Goal: Task Accomplishment & Management: Manage account settings

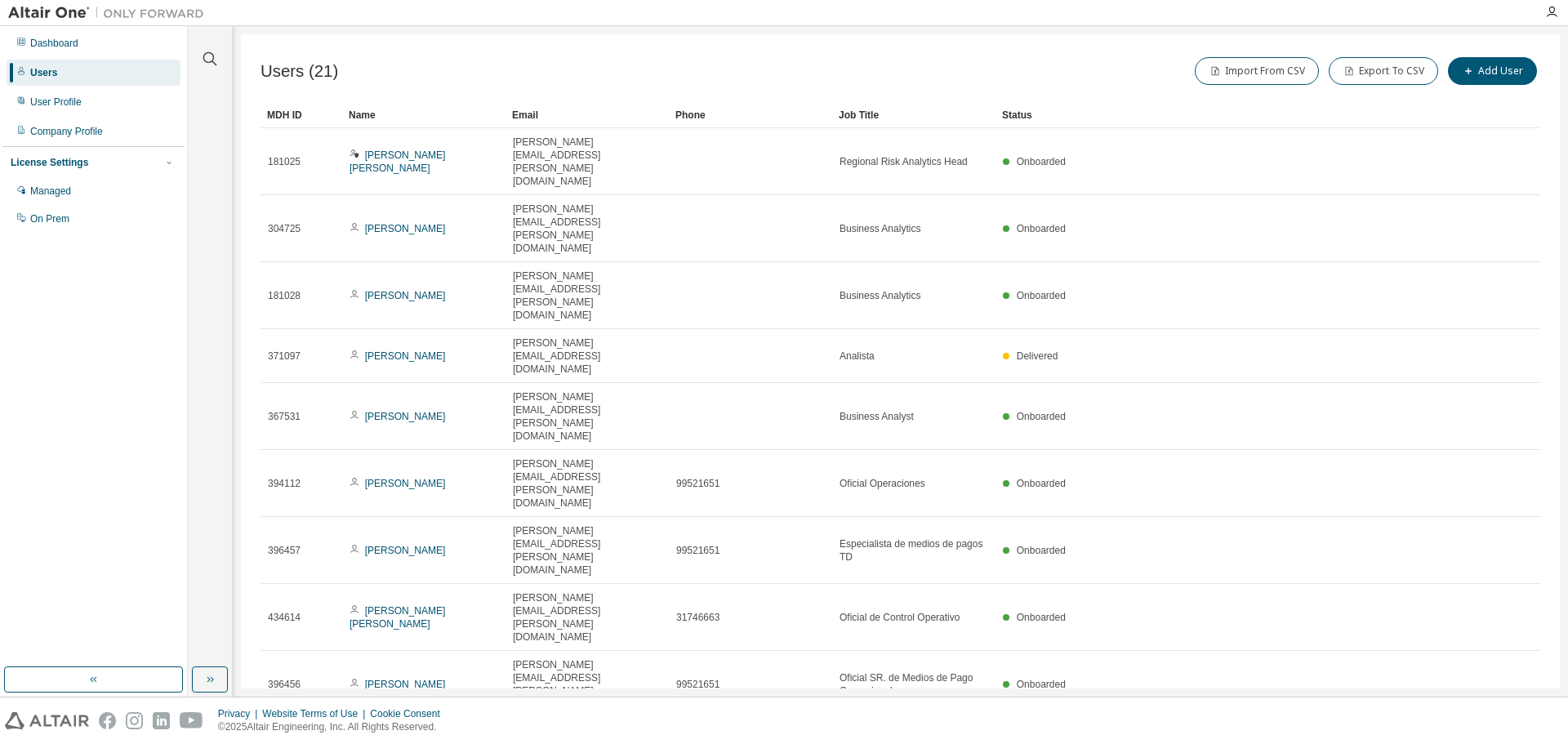
click at [1340, 508] on div "20" at bounding box center [1370, 508] width 131 height 19
click at [397, 123] on div "Name" at bounding box center [424, 115] width 151 height 26
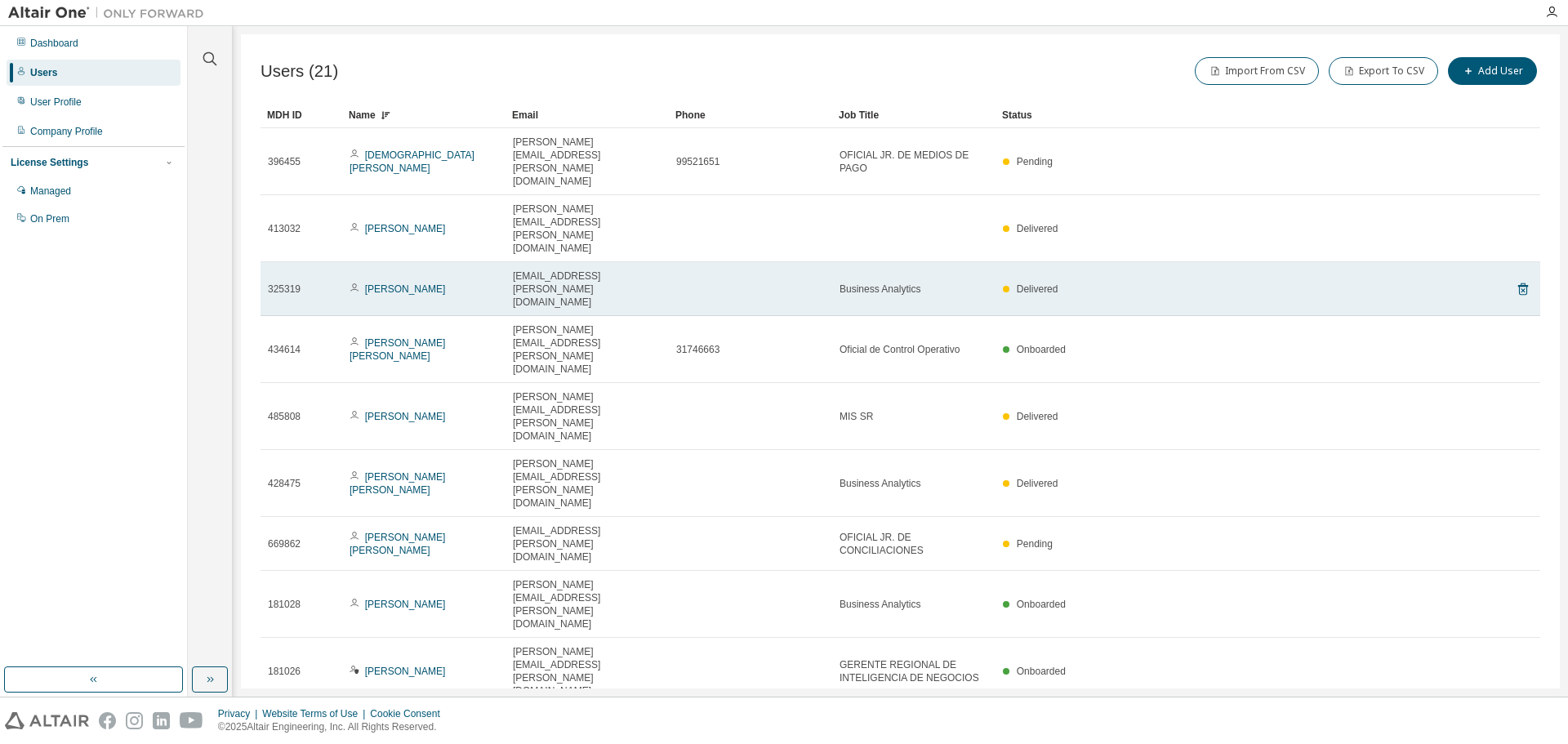
click at [1041, 283] on span "Delivered" at bounding box center [1037, 289] width 42 height 11
click at [1045, 283] on span "Delivered" at bounding box center [1037, 289] width 42 height 11
click at [1029, 283] on span "Delivered" at bounding box center [1037, 289] width 42 height 11
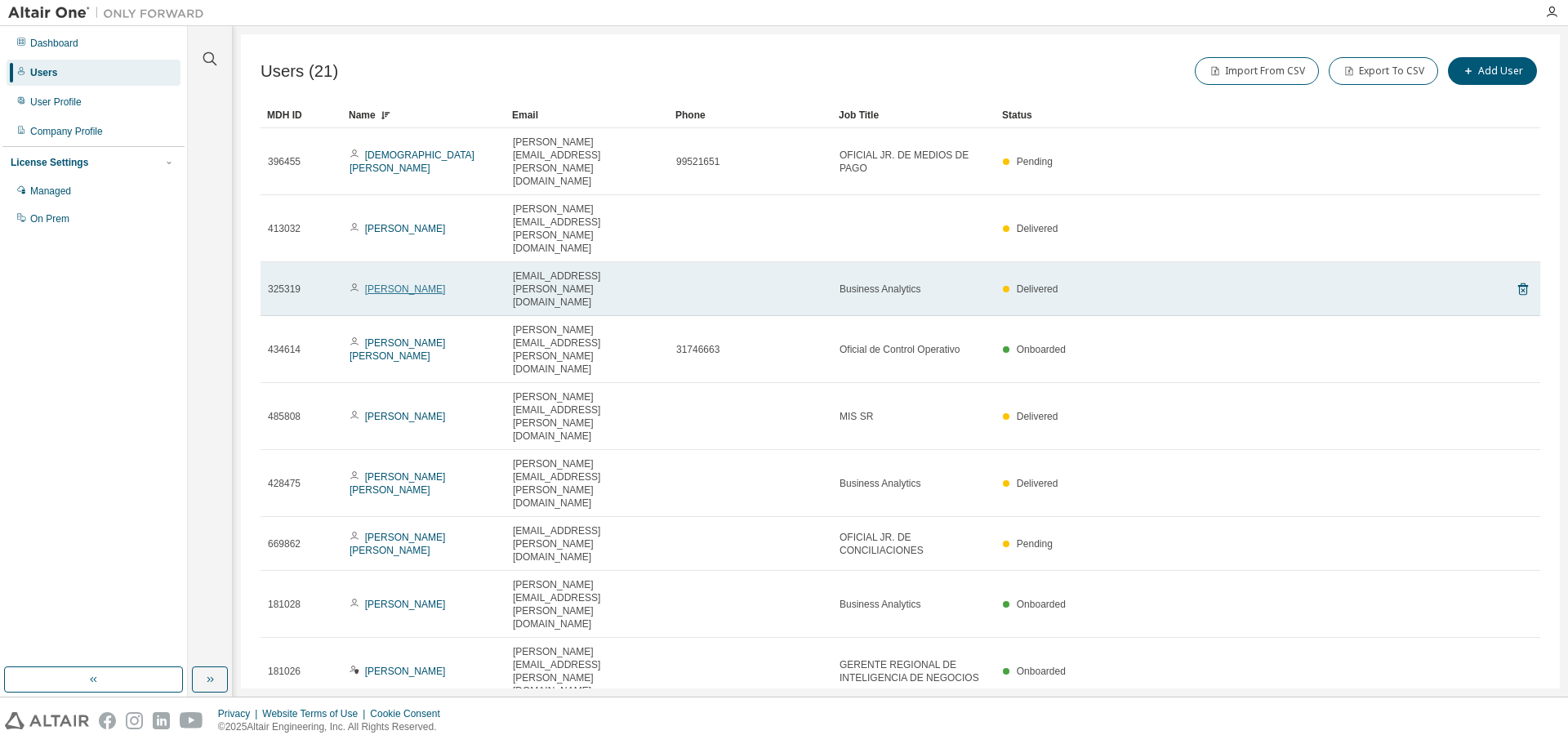
click at [392, 283] on link "[PERSON_NAME]" at bounding box center [405, 289] width 81 height 11
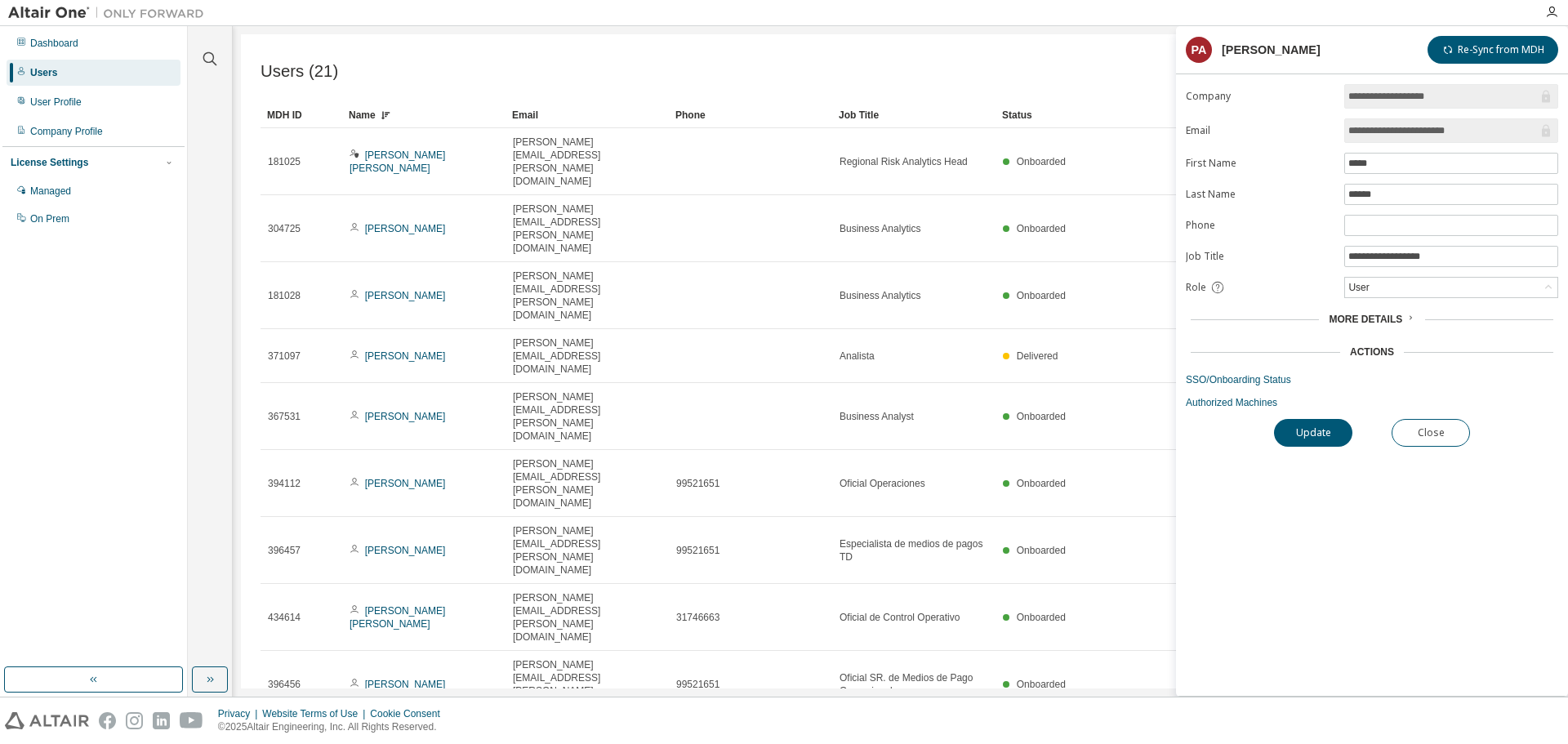
click at [1409, 321] on icon at bounding box center [1410, 318] width 10 height 10
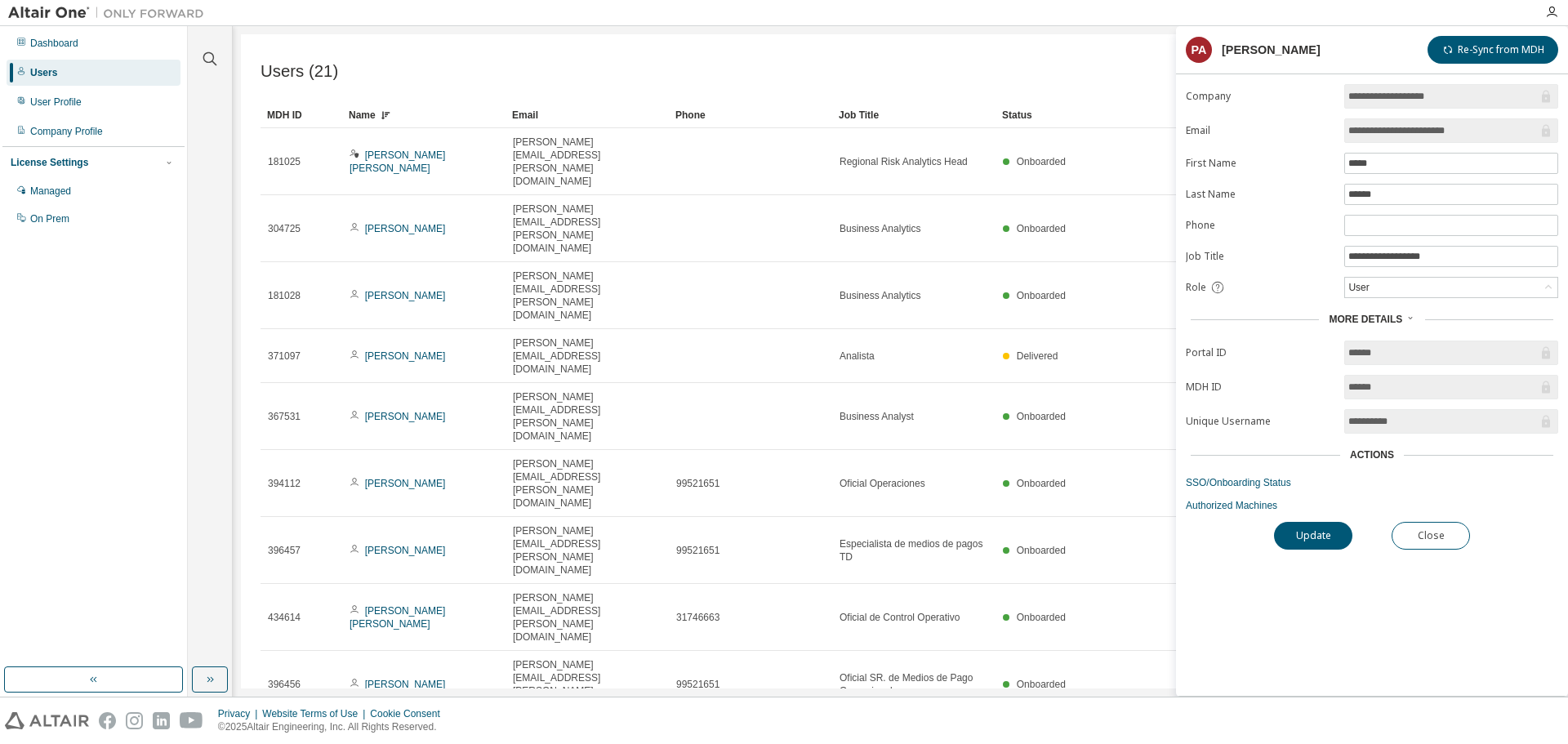
click at [1381, 457] on div "Actions" at bounding box center [1372, 455] width 44 height 13
click at [1238, 484] on link "SSO/Onboarding Status" at bounding box center [1371, 483] width 372 height 13
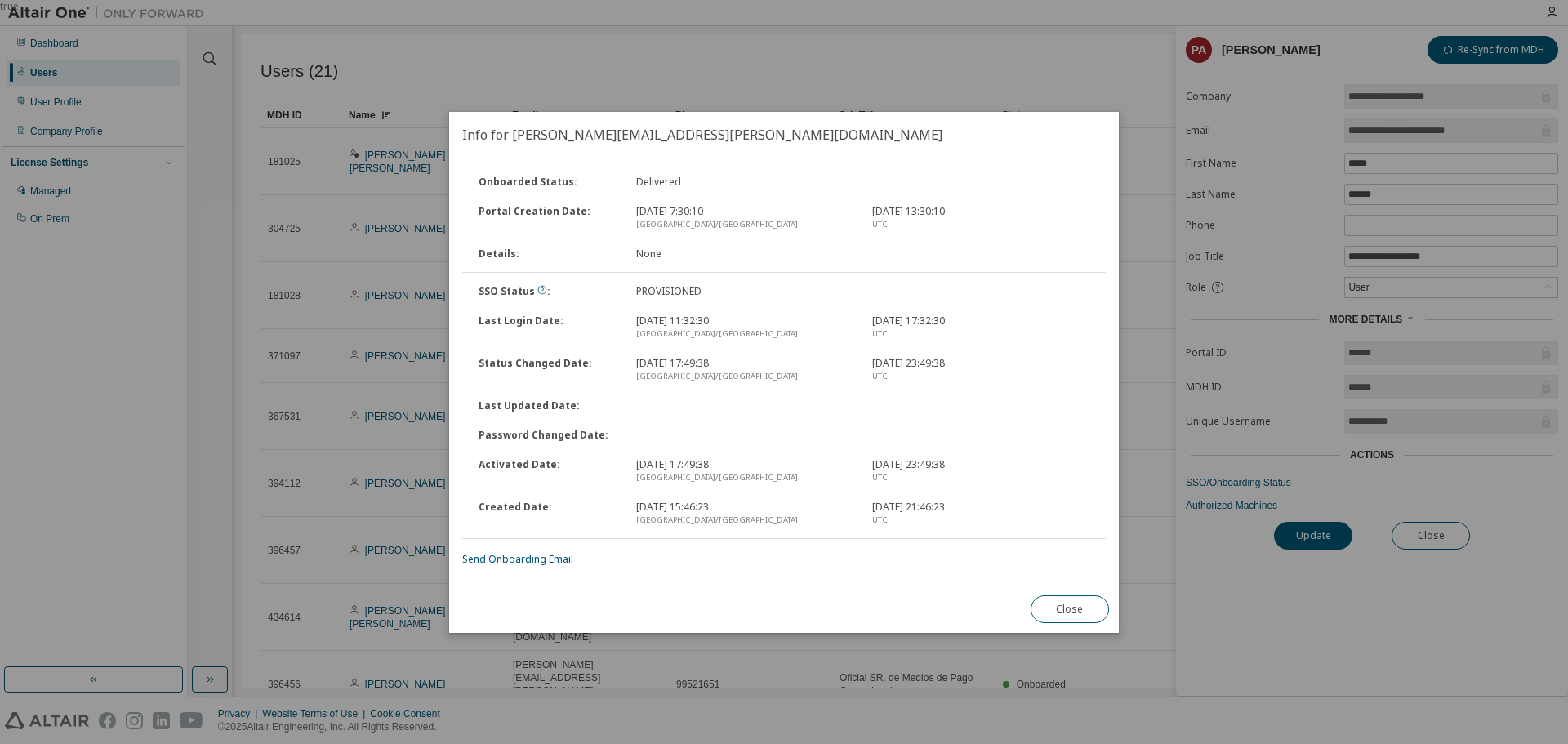
drag, startPoint x: 1048, startPoint y: 606, endPoint x: 1057, endPoint y: 606, distance: 9.0
click at [1049, 606] on button "Close" at bounding box center [1069, 609] width 78 height 28
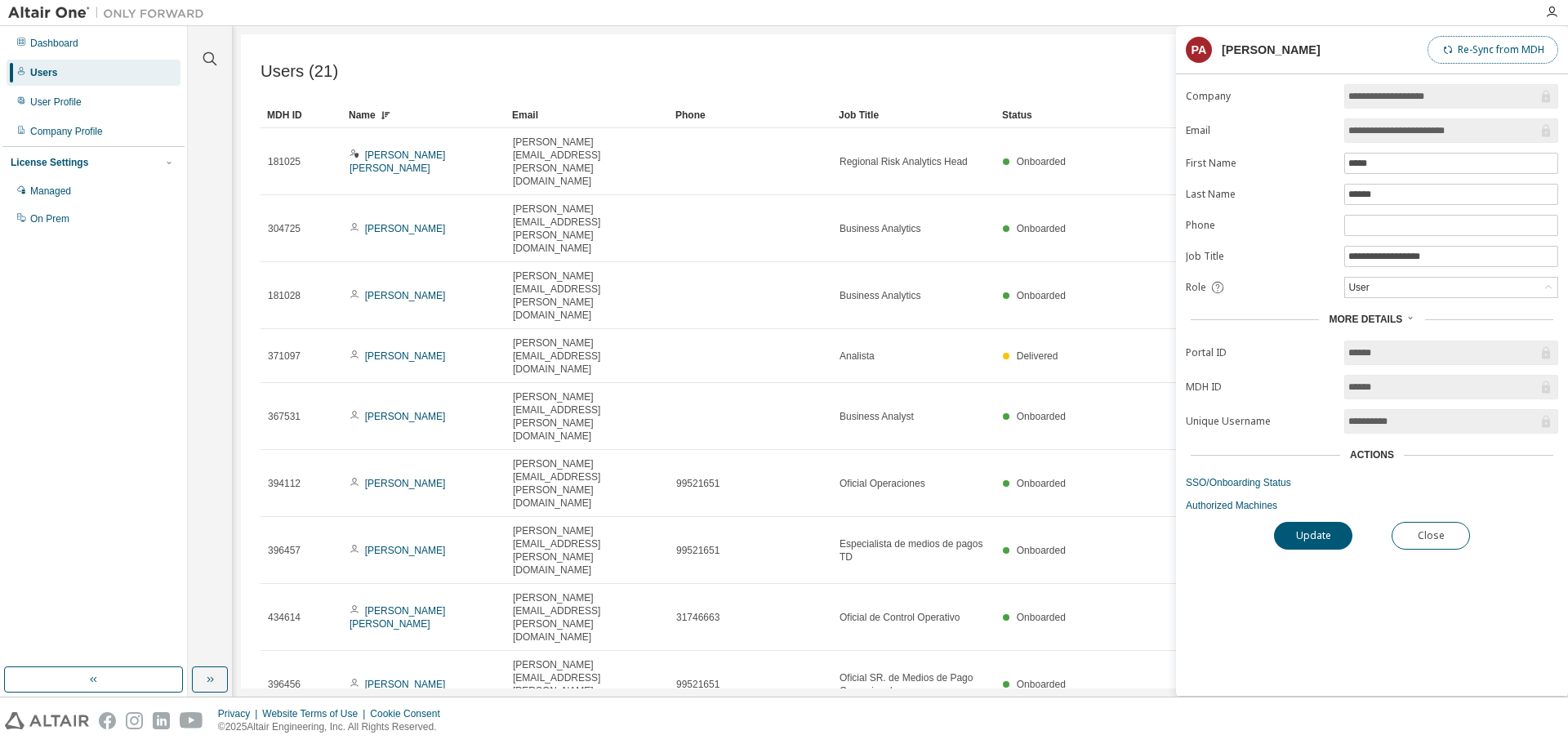
click at [1503, 54] on button "Re-Sync from MDH" at bounding box center [1493, 50] width 131 height 28
click at [1228, 510] on link "Authorized Machines" at bounding box center [1371, 505] width 372 height 13
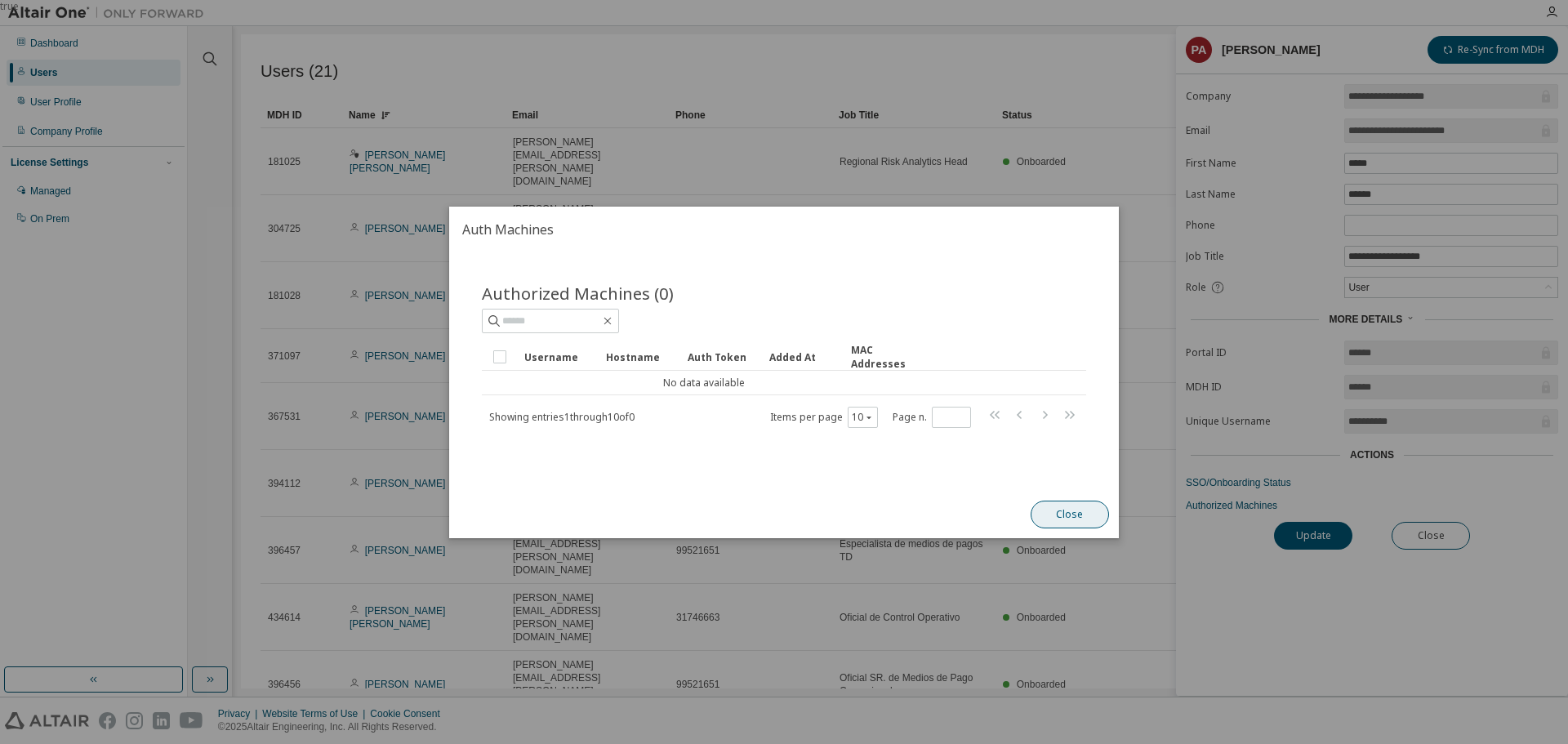
click at [1055, 514] on button "Close" at bounding box center [1069, 514] width 78 height 28
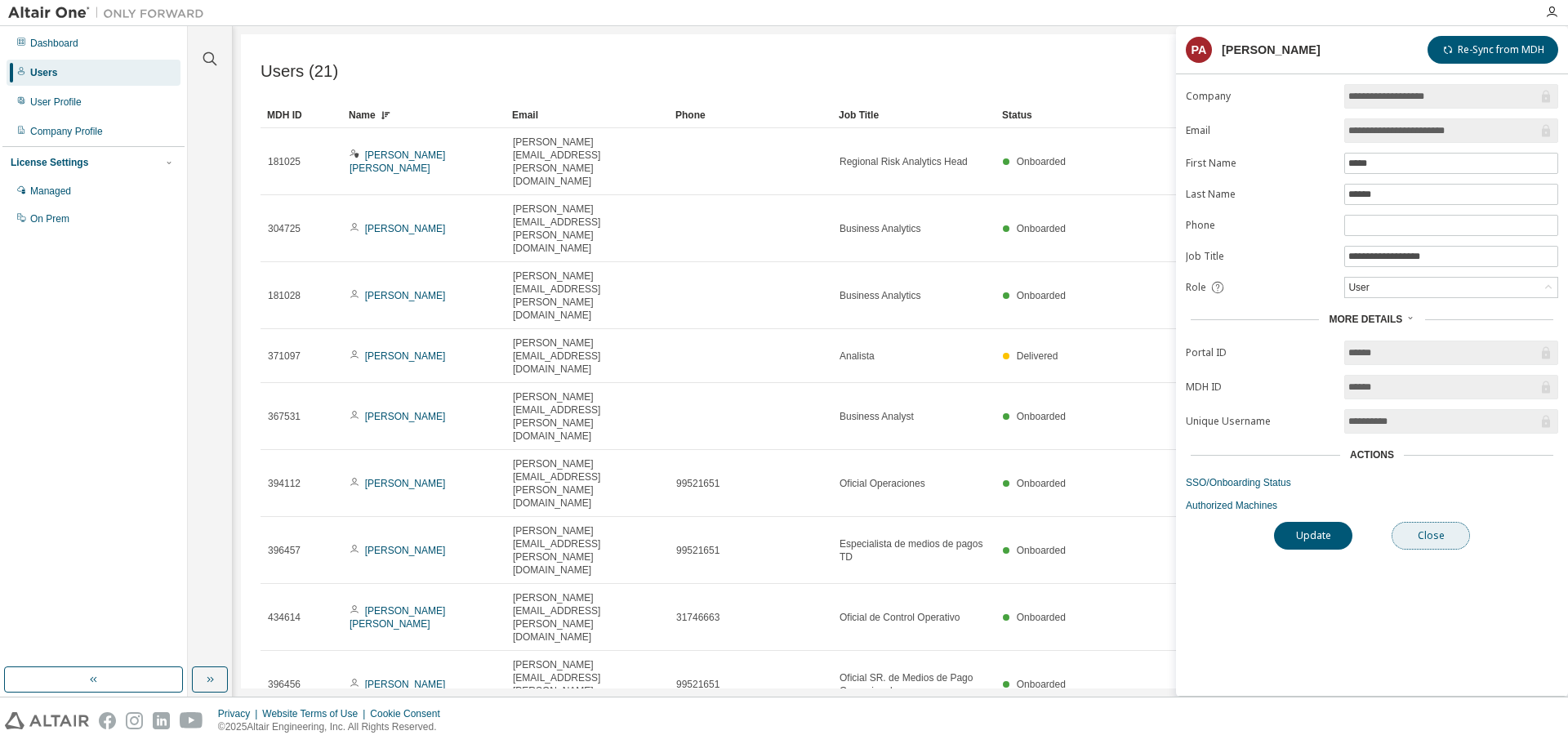
click at [1441, 536] on button "Close" at bounding box center [1430, 535] width 78 height 28
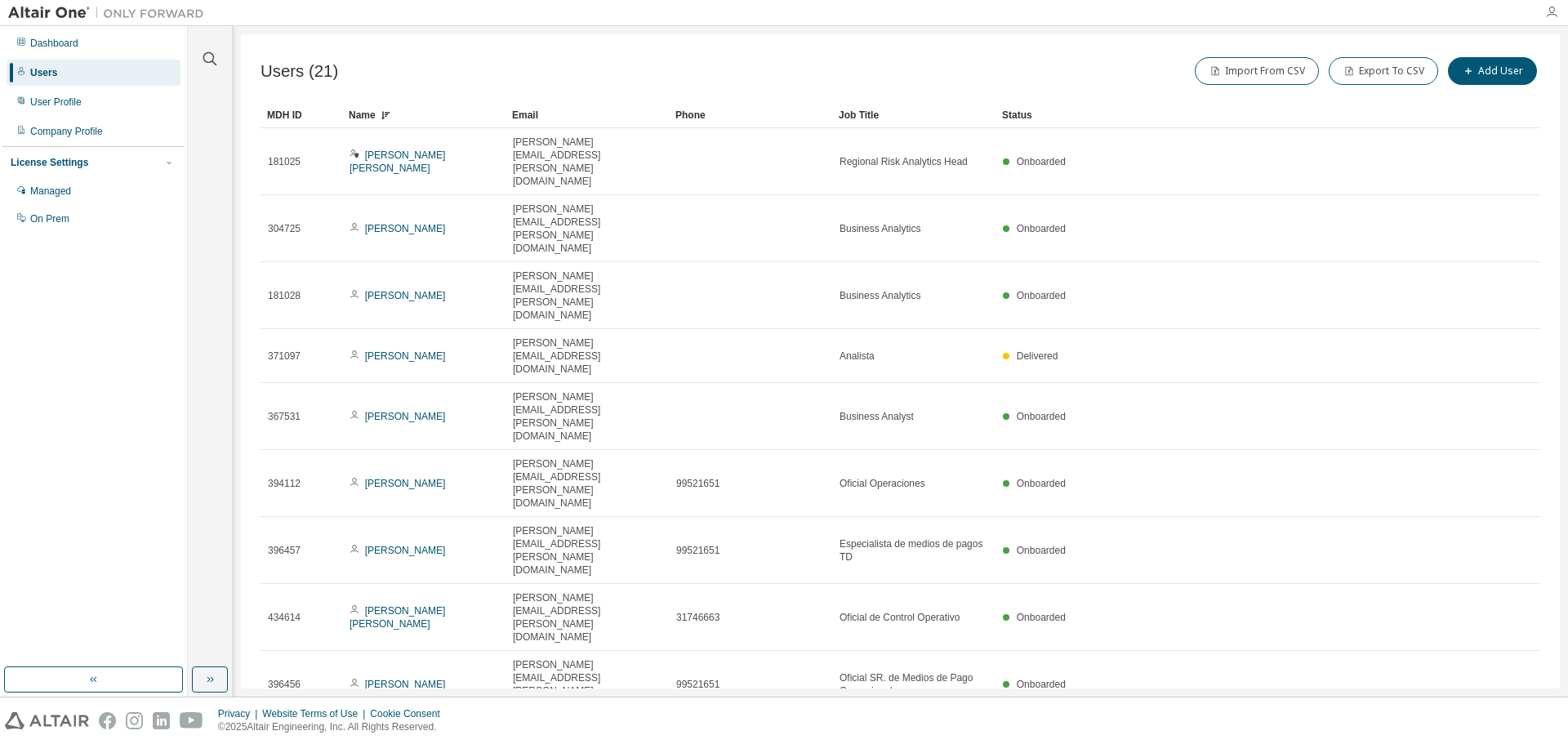
click at [1551, 13] on icon "button" at bounding box center [1551, 12] width 13 height 13
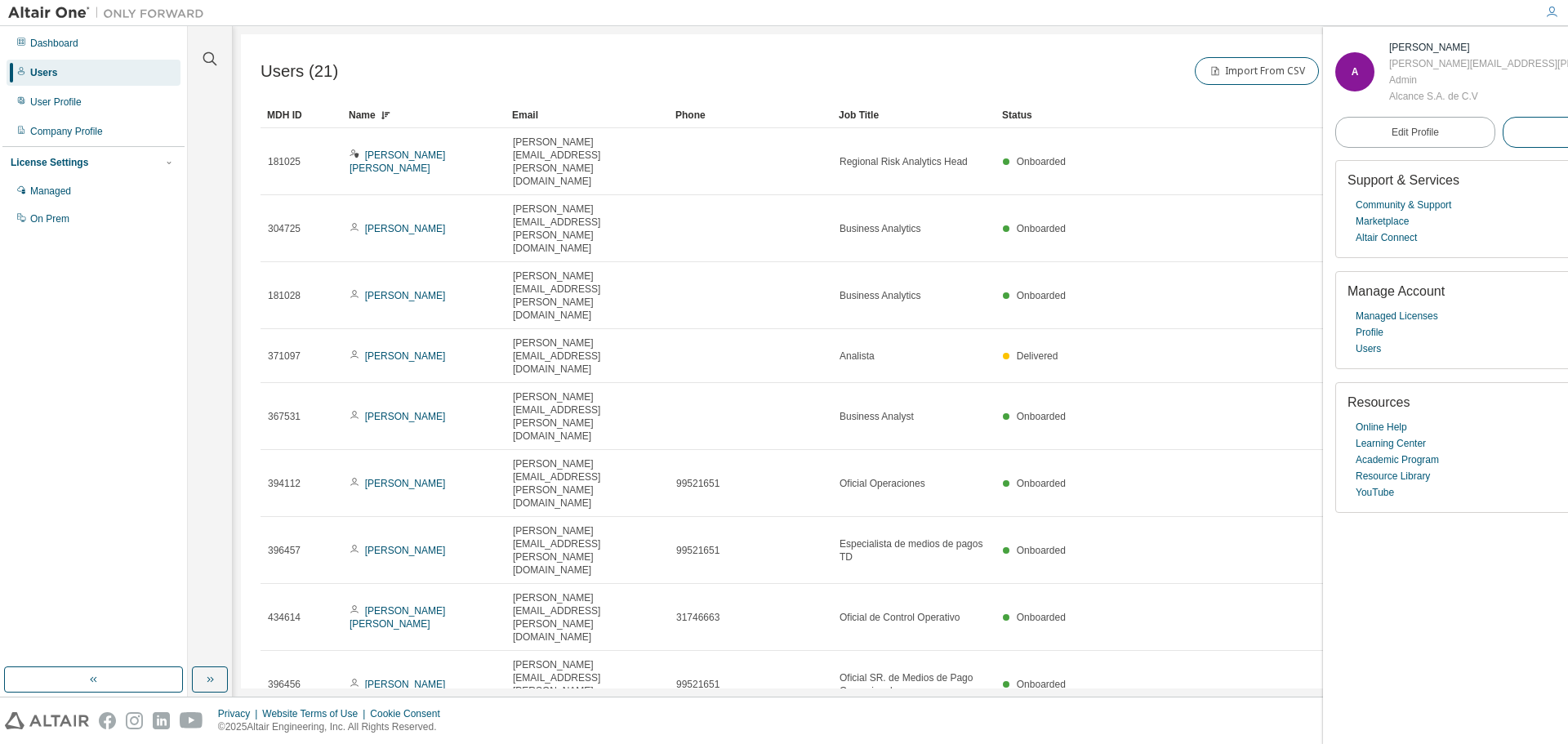
click at [1567, 134] on span "Logout" at bounding box center [1582, 132] width 30 height 17
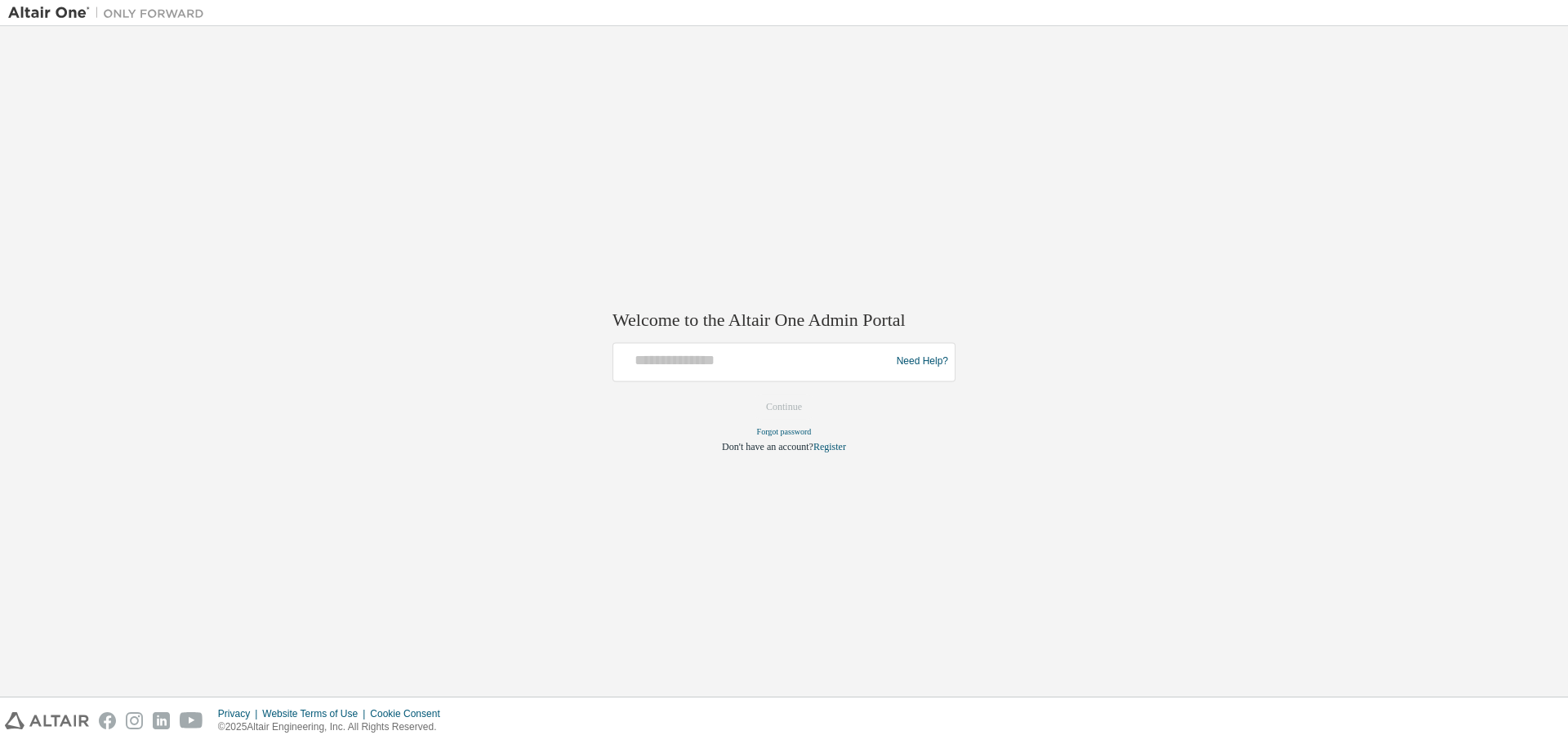
drag, startPoint x: 723, startPoint y: 377, endPoint x: 731, endPoint y: 366, distance: 13.6
click at [725, 375] on div at bounding box center [754, 362] width 269 height 31
click at [787, 361] on input "text" at bounding box center [754, 358] width 269 height 24
type input "**********"
click at [780, 411] on button "Continue" at bounding box center [784, 406] width 70 height 25
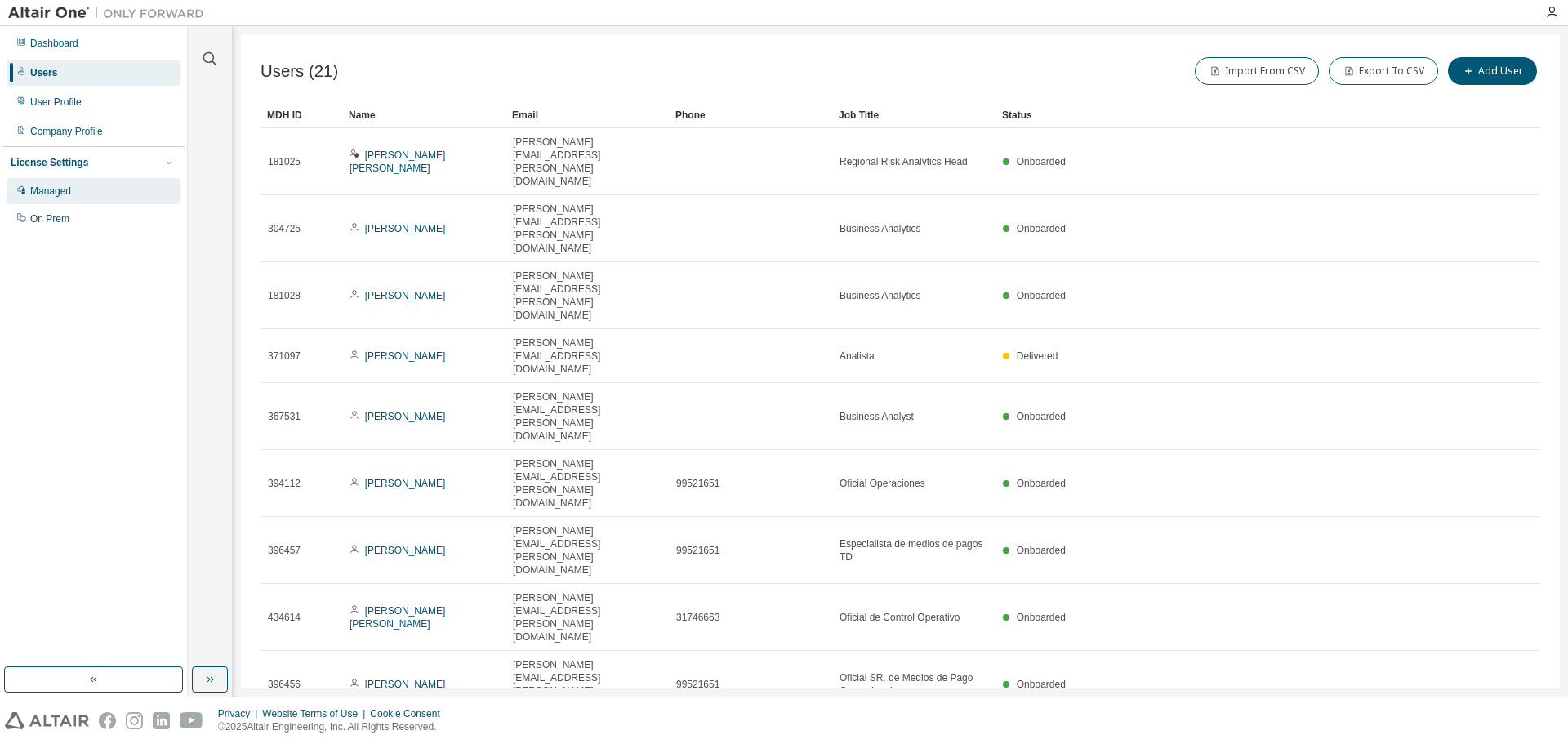
click at [54, 196] on div "Managed" at bounding box center [51, 191] width 41 height 13
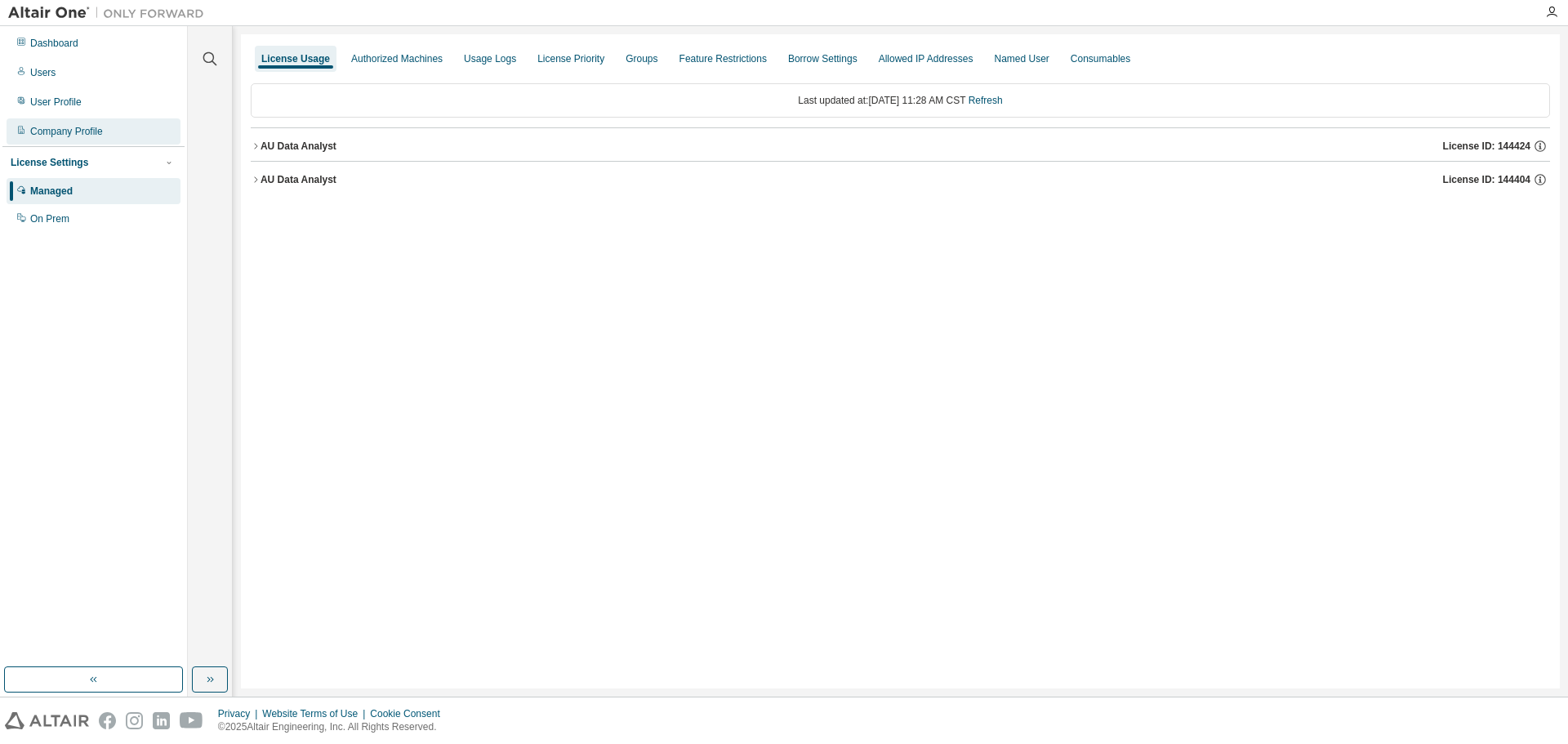
click at [80, 136] on div "Company Profile" at bounding box center [66, 131] width 73 height 13
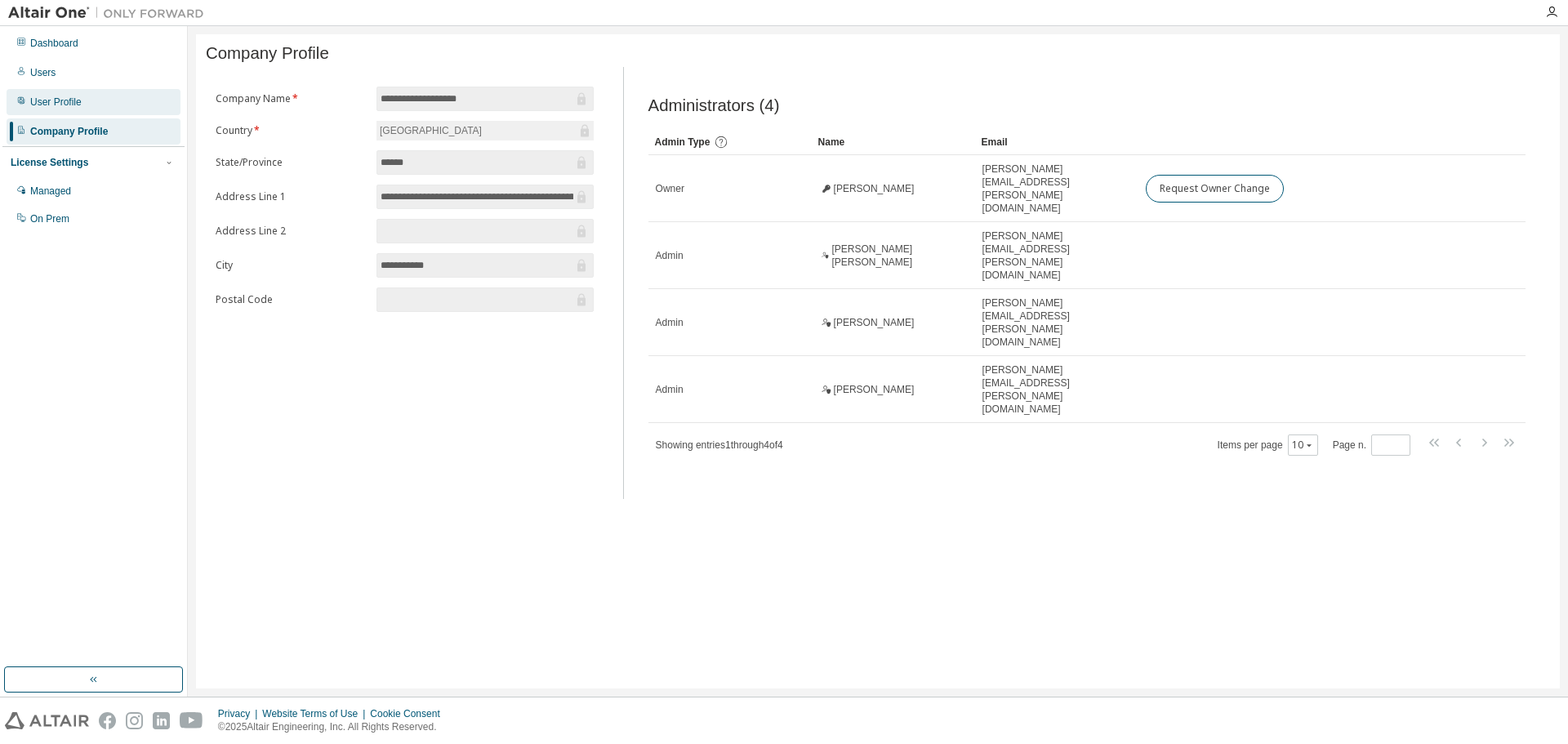
click at [75, 103] on div "User Profile" at bounding box center [56, 102] width 52 height 13
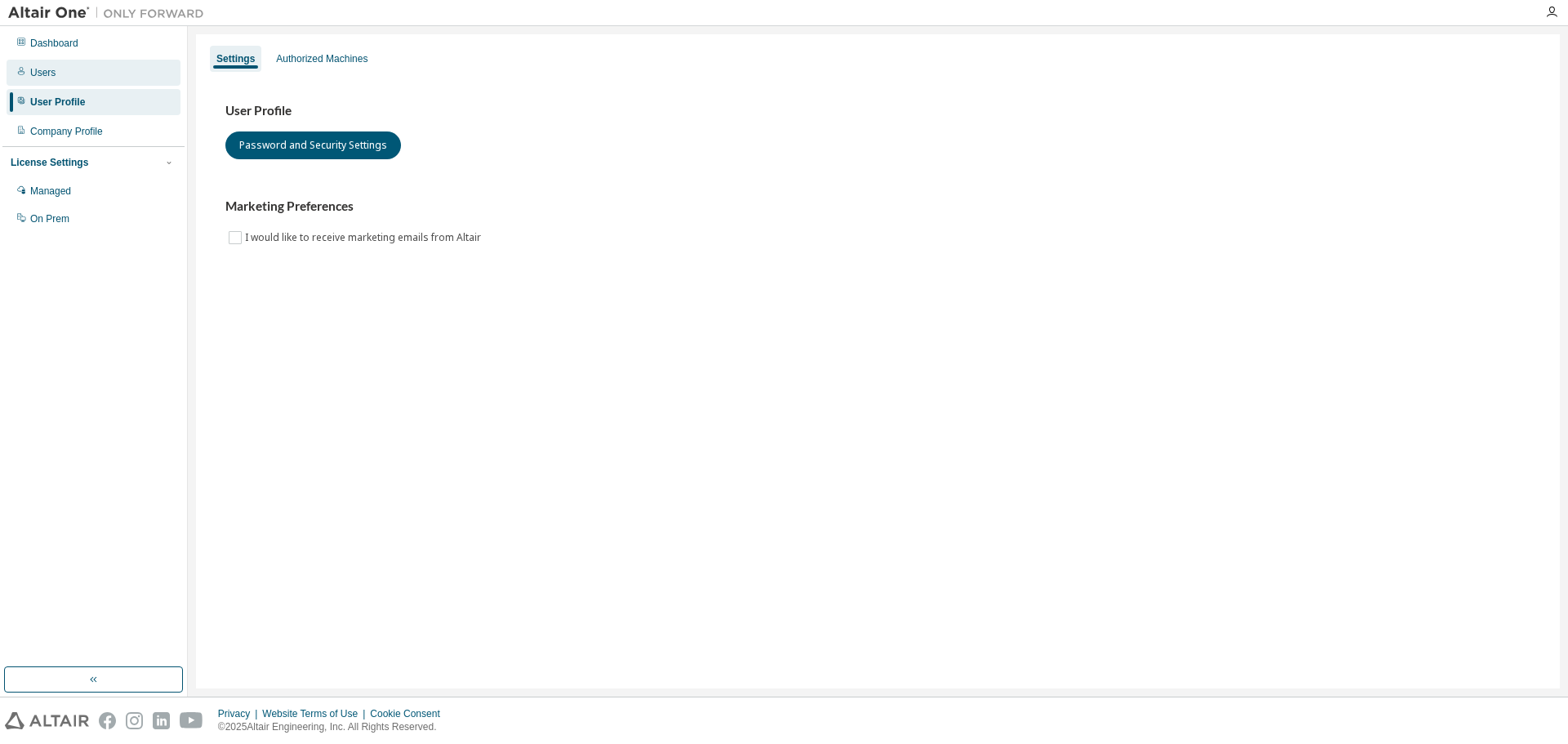
click at [68, 76] on div "Users" at bounding box center [93, 73] width 174 height 26
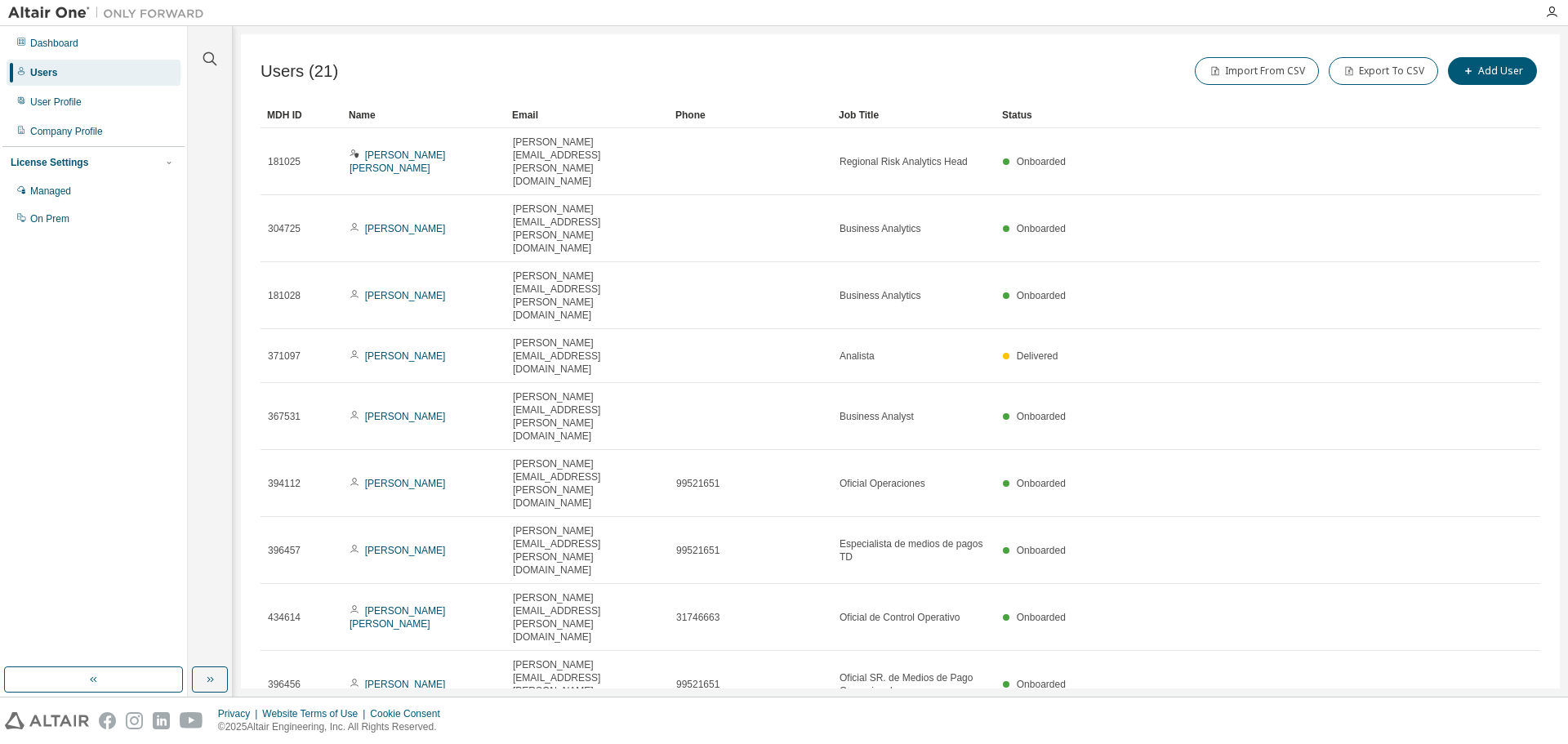
click at [1341, 510] on div "20" at bounding box center [1370, 508] width 131 height 19
click at [398, 120] on div "Name" at bounding box center [424, 115] width 151 height 26
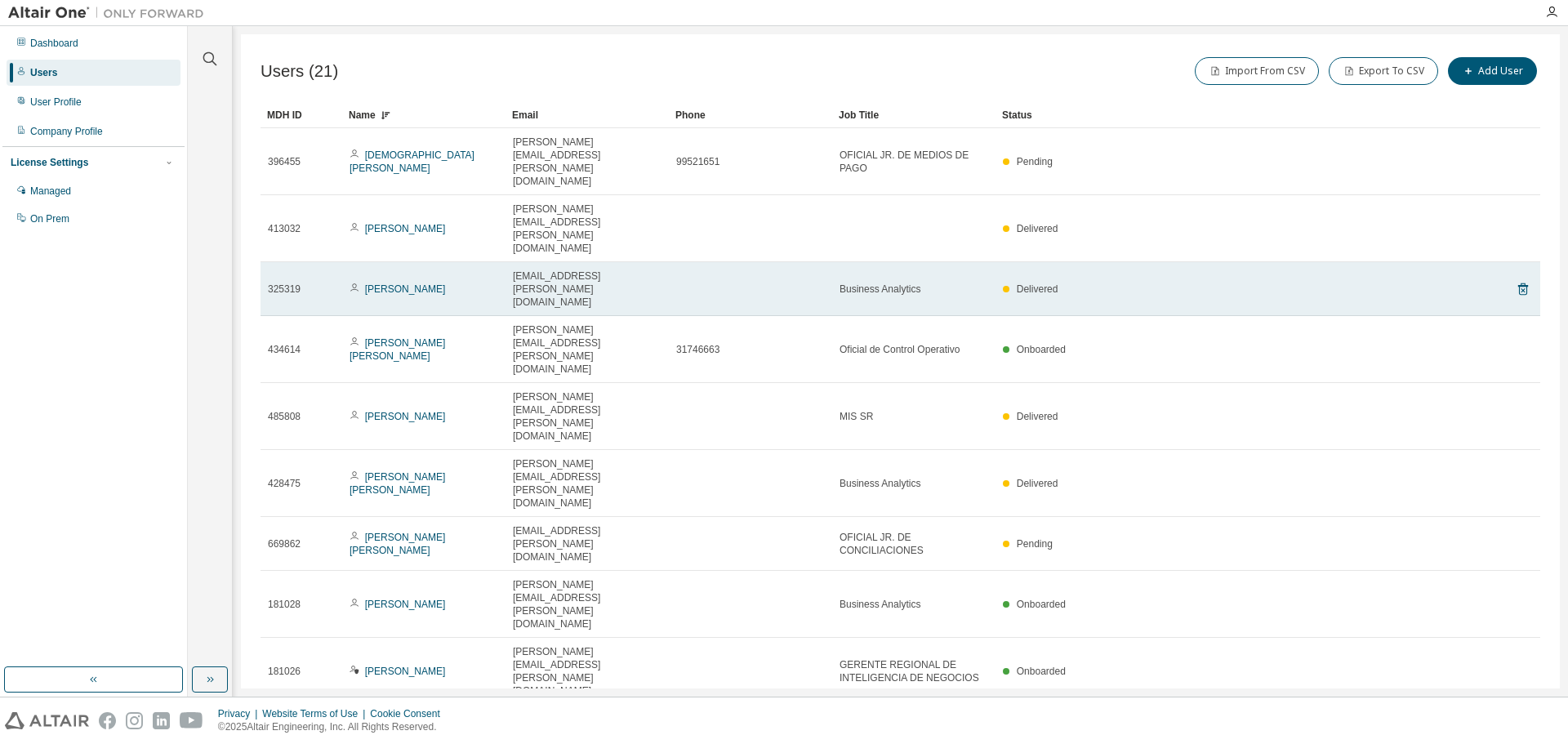
click at [353, 282] on icon at bounding box center [355, 287] width 10 height 10
click at [393, 283] on link "[PERSON_NAME]" at bounding box center [405, 289] width 81 height 11
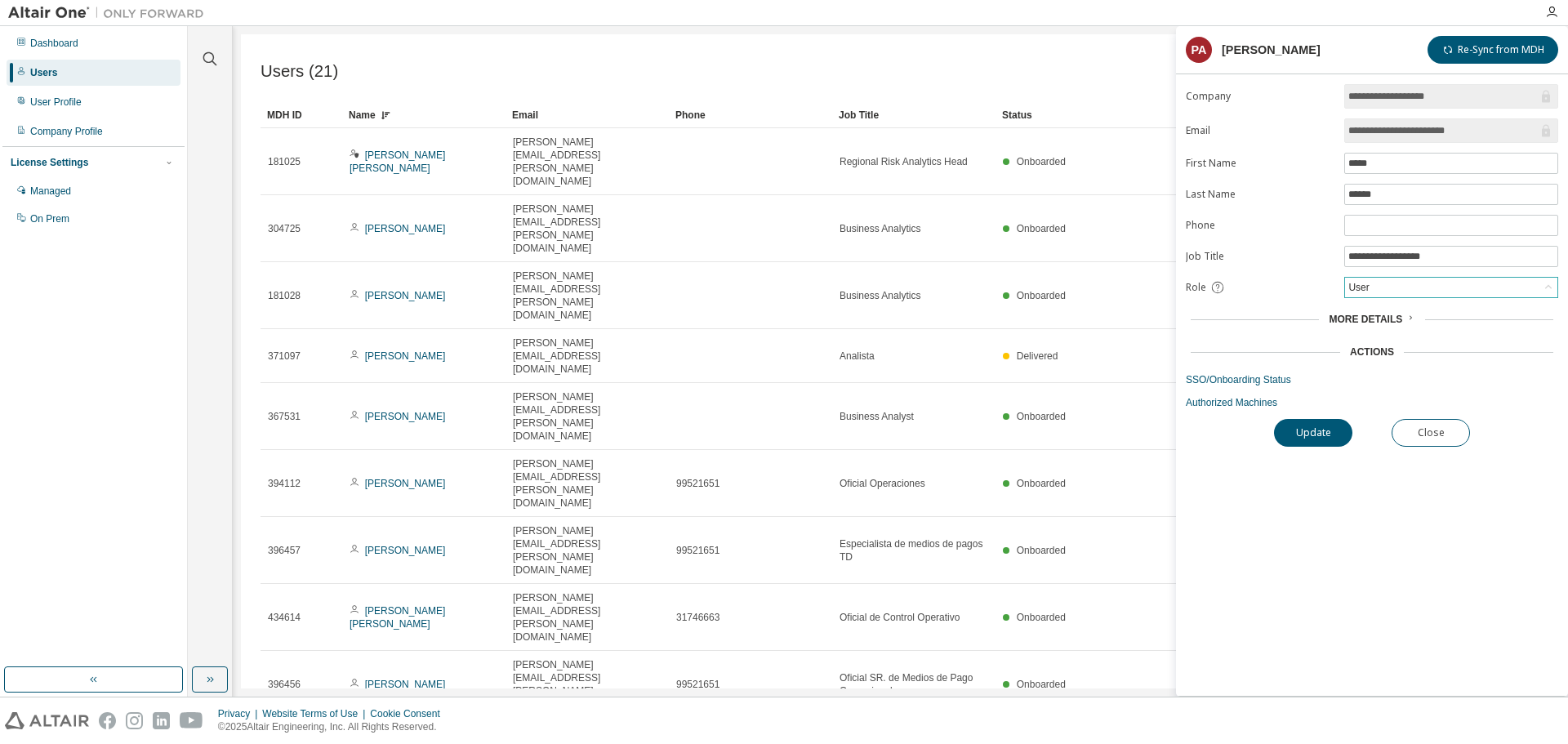
click at [1402, 294] on div "User" at bounding box center [1452, 287] width 212 height 19
click at [1390, 357] on li "User" at bounding box center [1451, 351] width 209 height 21
click at [1392, 357] on div "Actions" at bounding box center [1372, 352] width 44 height 13
click at [1259, 378] on link "SSO/Onboarding Status" at bounding box center [1371, 379] width 372 height 13
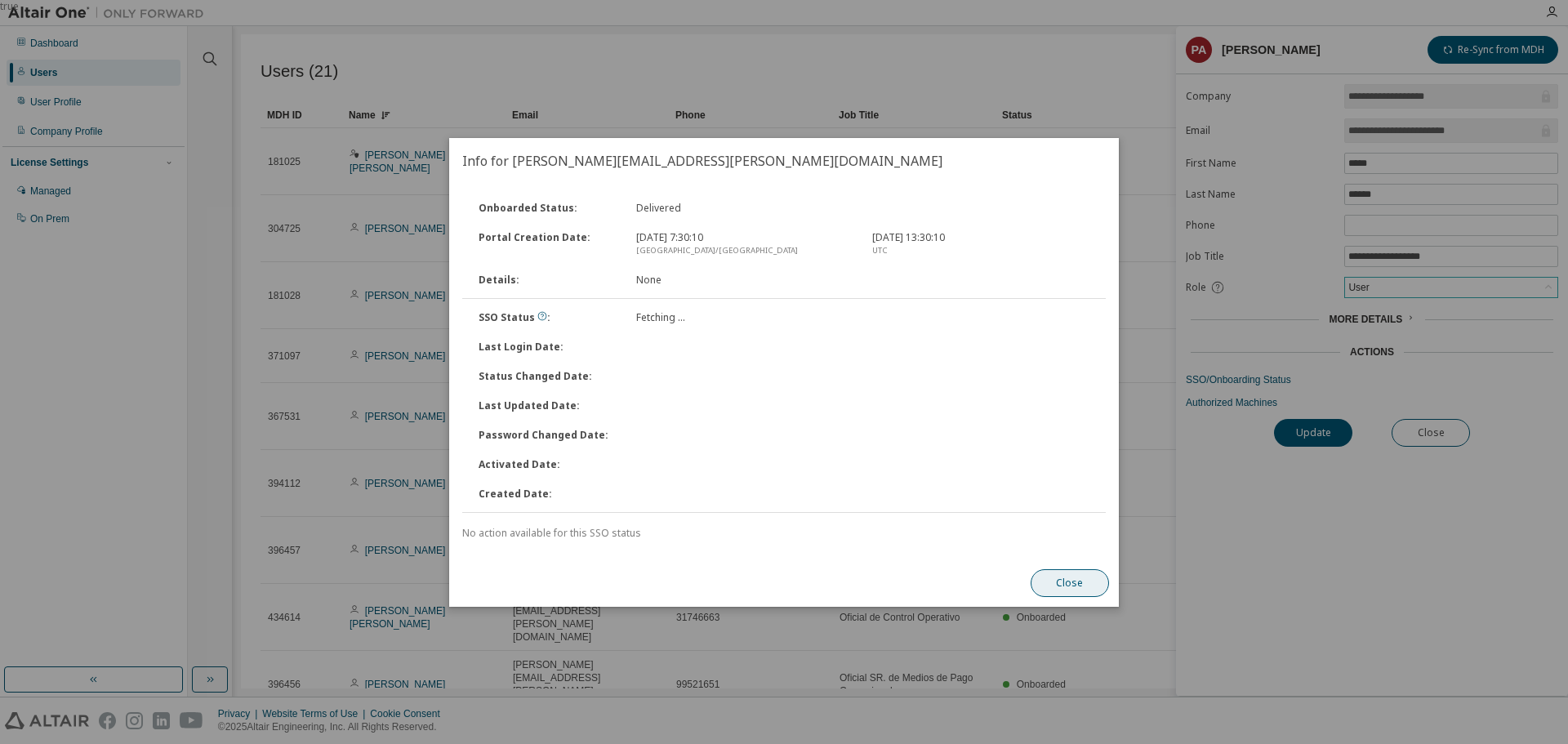
click at [1062, 578] on button "Close" at bounding box center [1069, 583] width 78 height 28
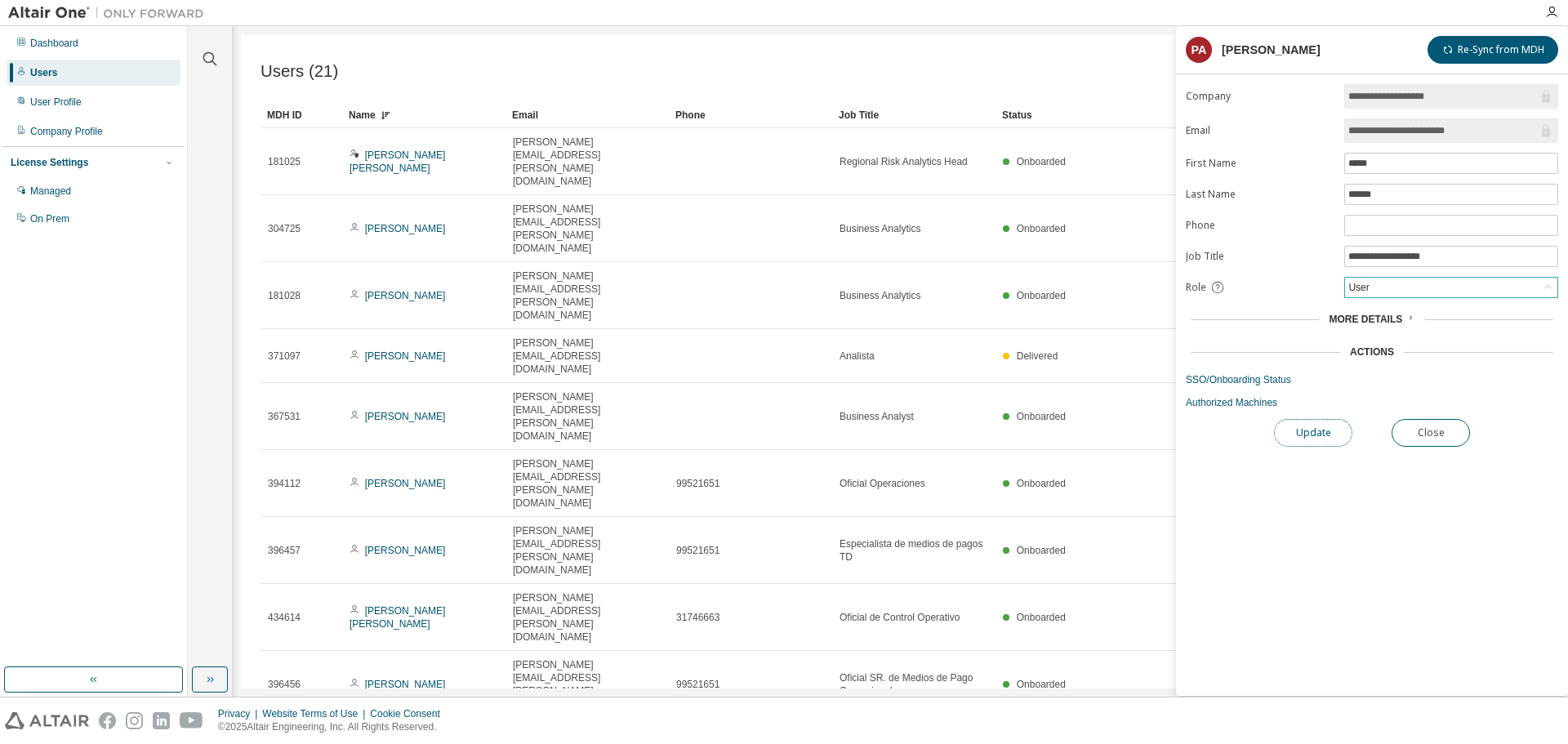
click at [1327, 434] on button "Update" at bounding box center [1313, 433] width 78 height 28
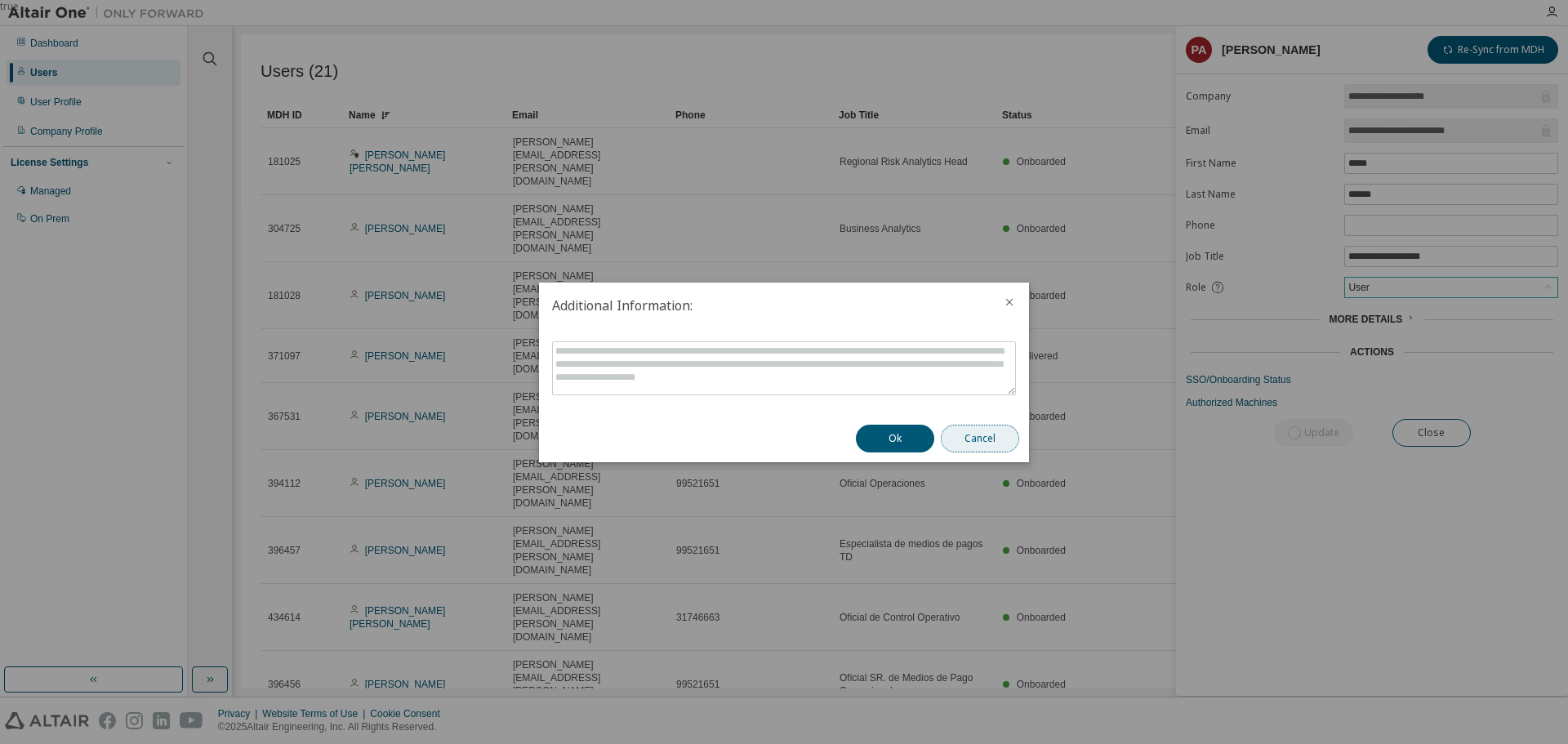
click at [976, 441] on button "Cancel" at bounding box center [980, 438] width 78 height 28
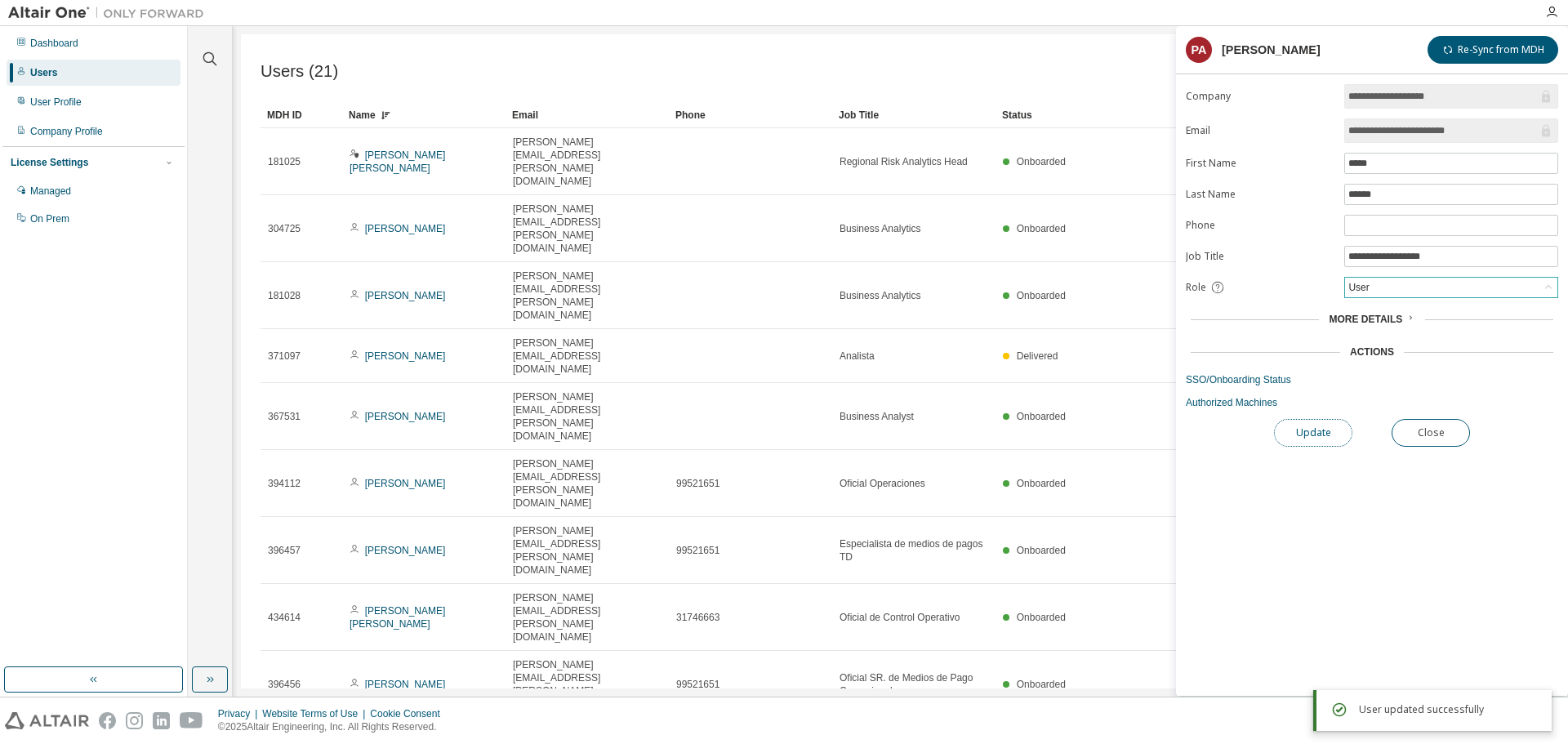
click at [1312, 436] on button "Update" at bounding box center [1313, 433] width 78 height 28
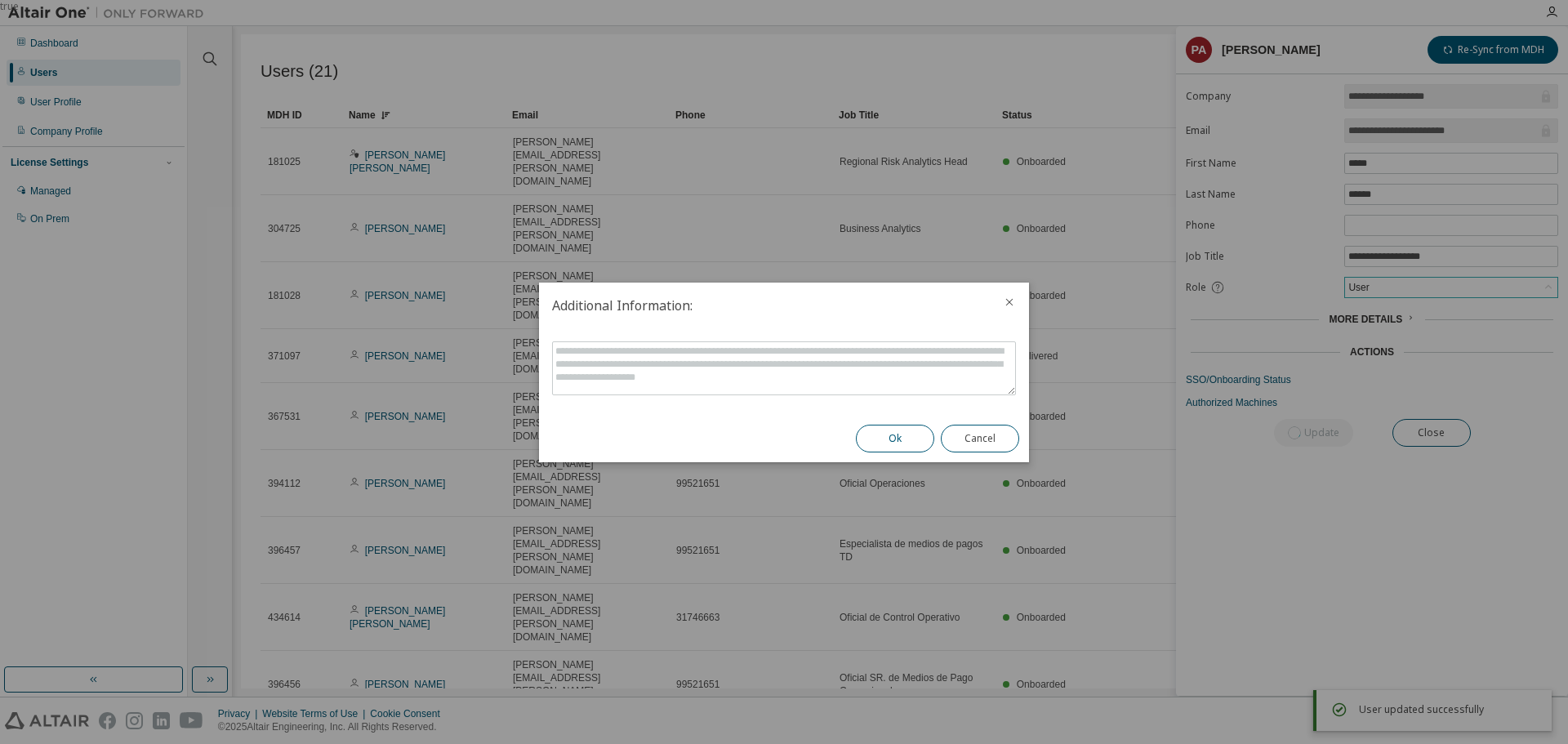
click at [901, 439] on button "Ok" at bounding box center [895, 438] width 78 height 28
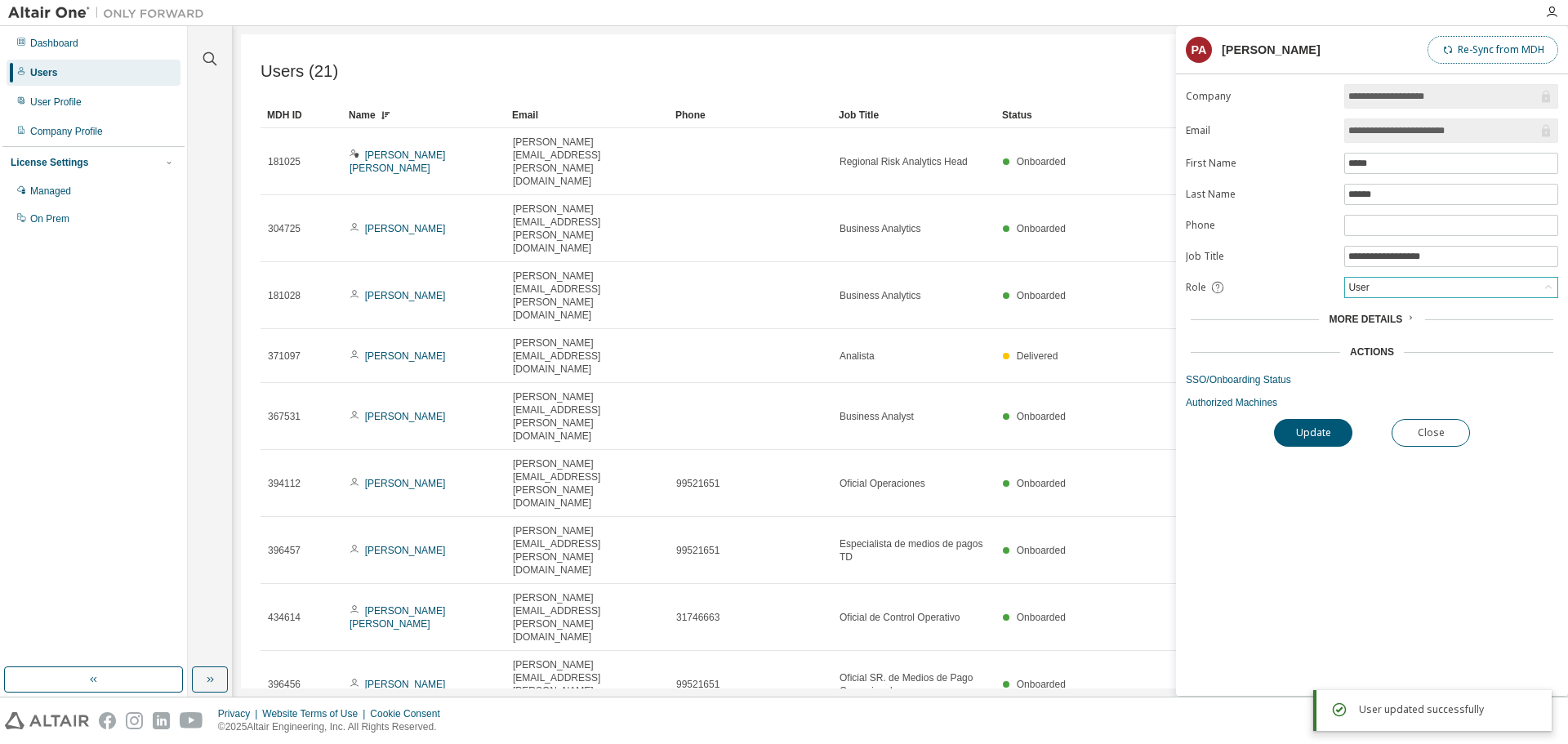
click at [1488, 52] on button "Re-Sync from MDH" at bounding box center [1493, 50] width 131 height 28
click at [92, 109] on div "User Profile" at bounding box center [93, 102] width 174 height 26
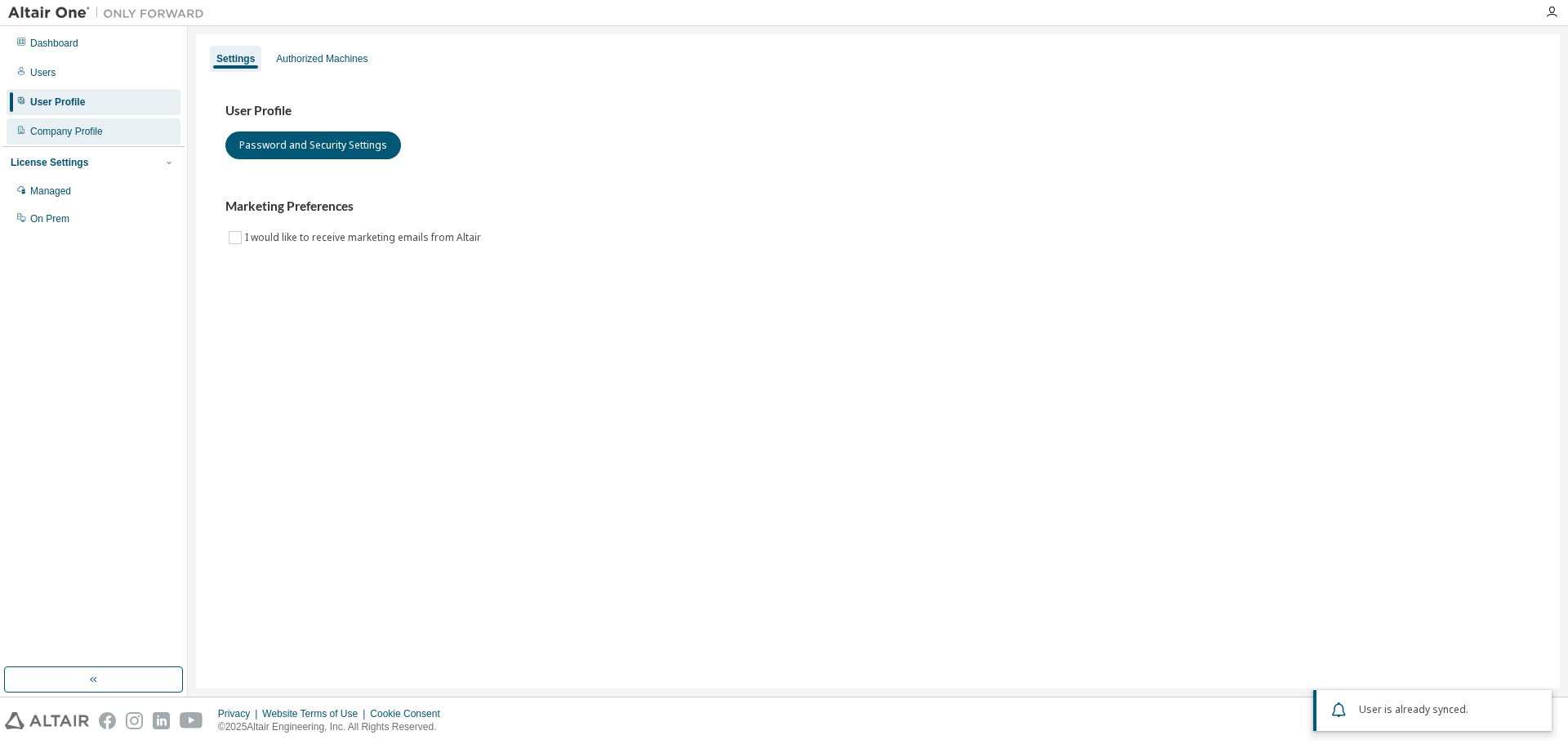
click at [138, 130] on div "Company Profile" at bounding box center [93, 131] width 174 height 26
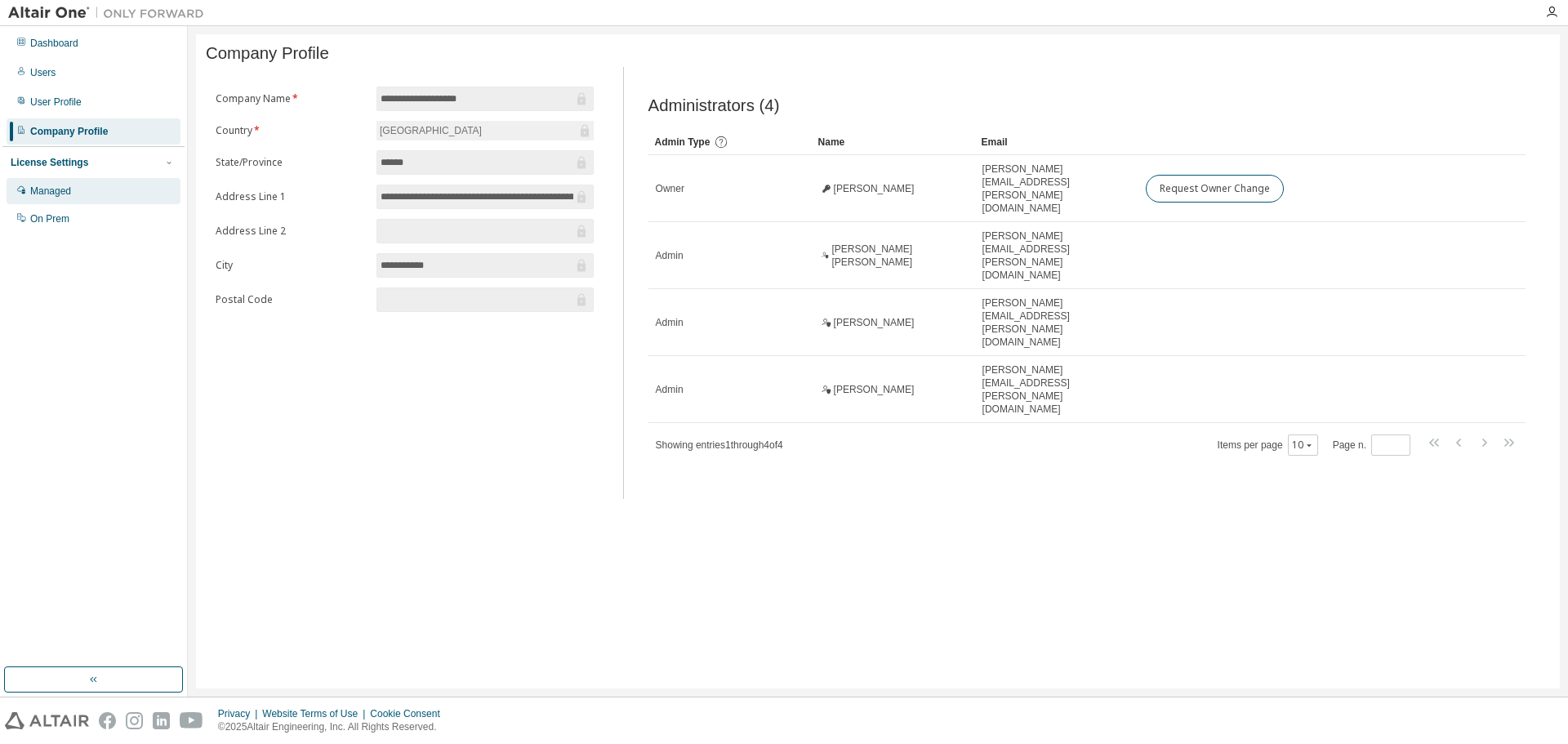
click at [73, 192] on div "Managed" at bounding box center [93, 191] width 174 height 26
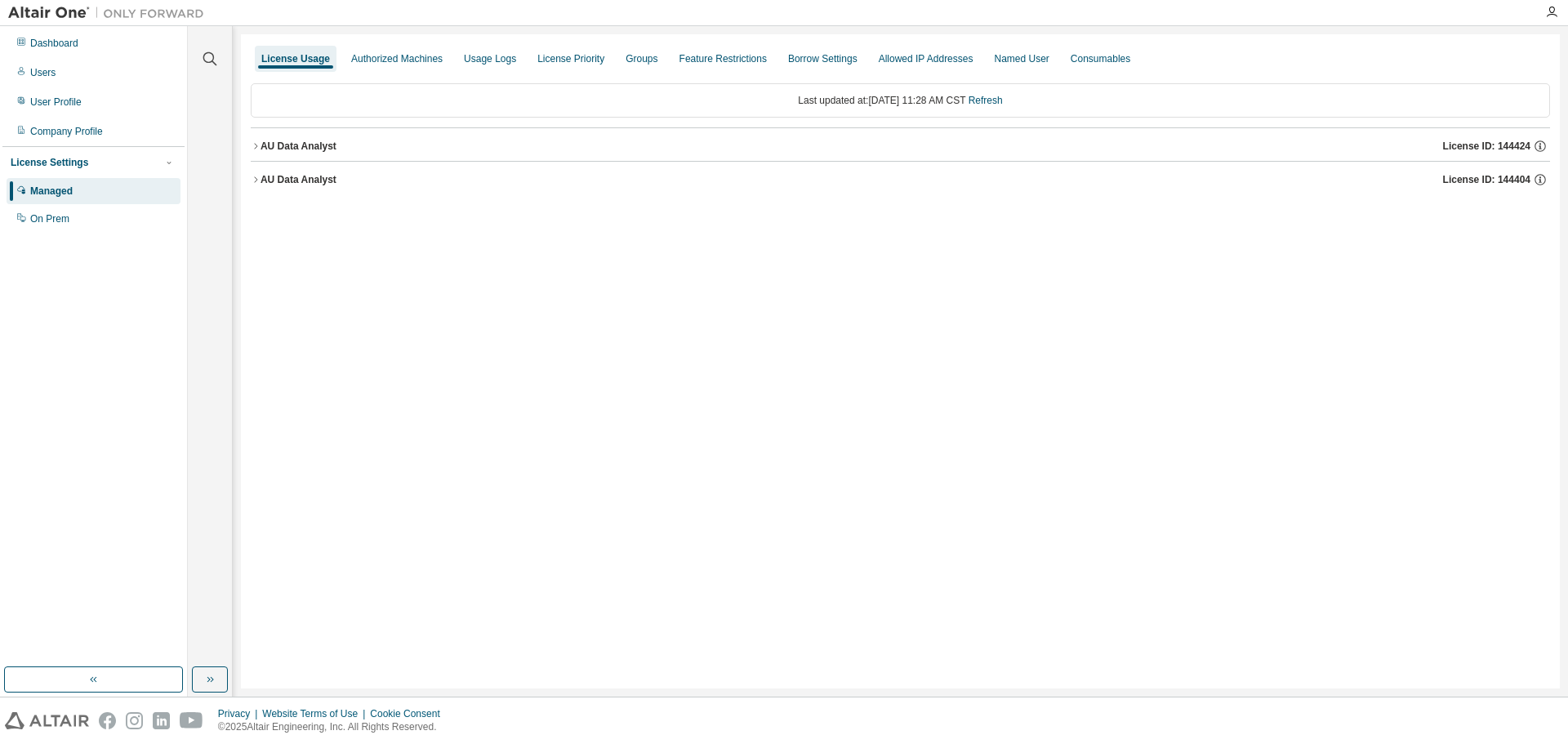
click at [319, 147] on div "AU Data Analyst" at bounding box center [298, 146] width 76 height 13
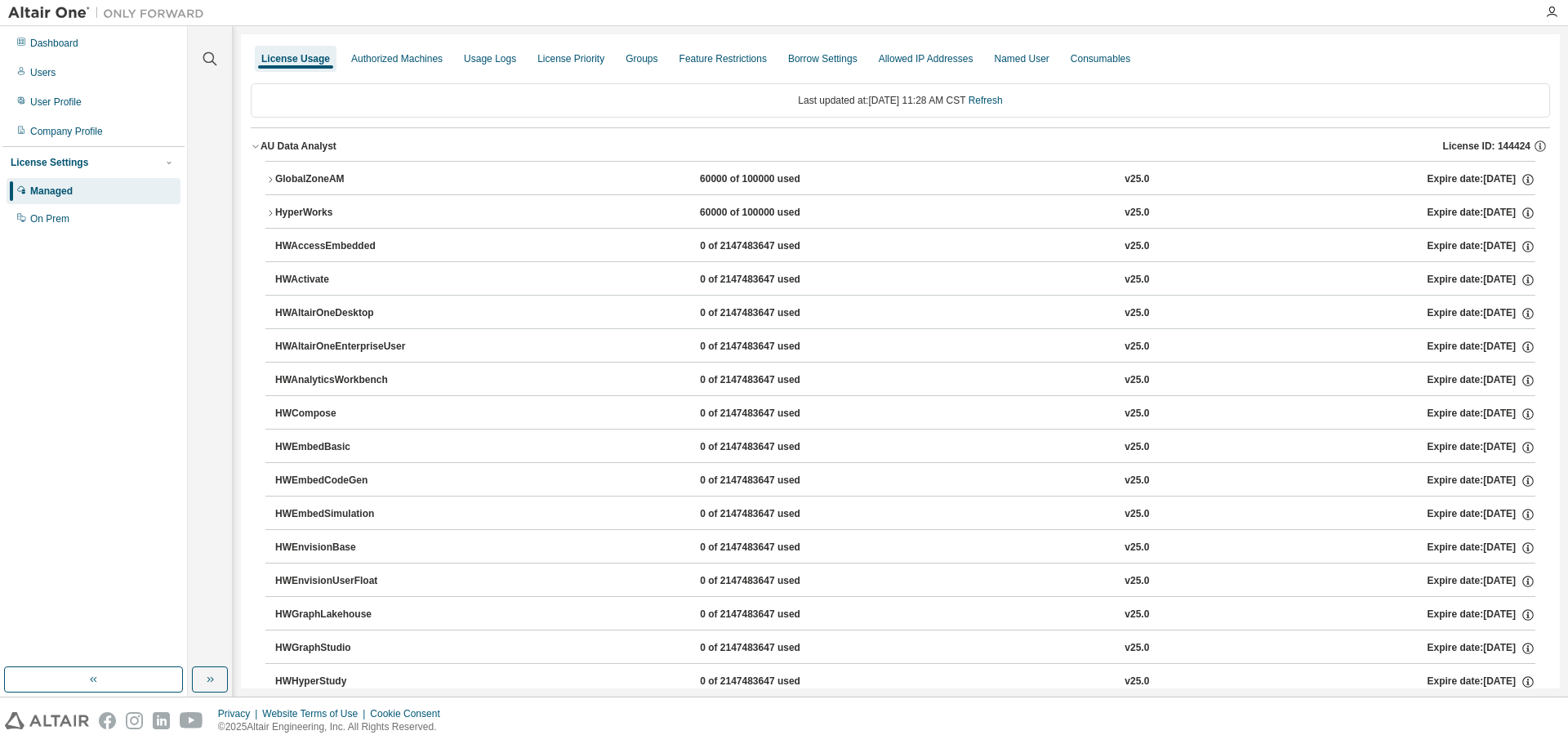
click at [293, 140] on div "AU Data Analyst" at bounding box center [298, 146] width 76 height 13
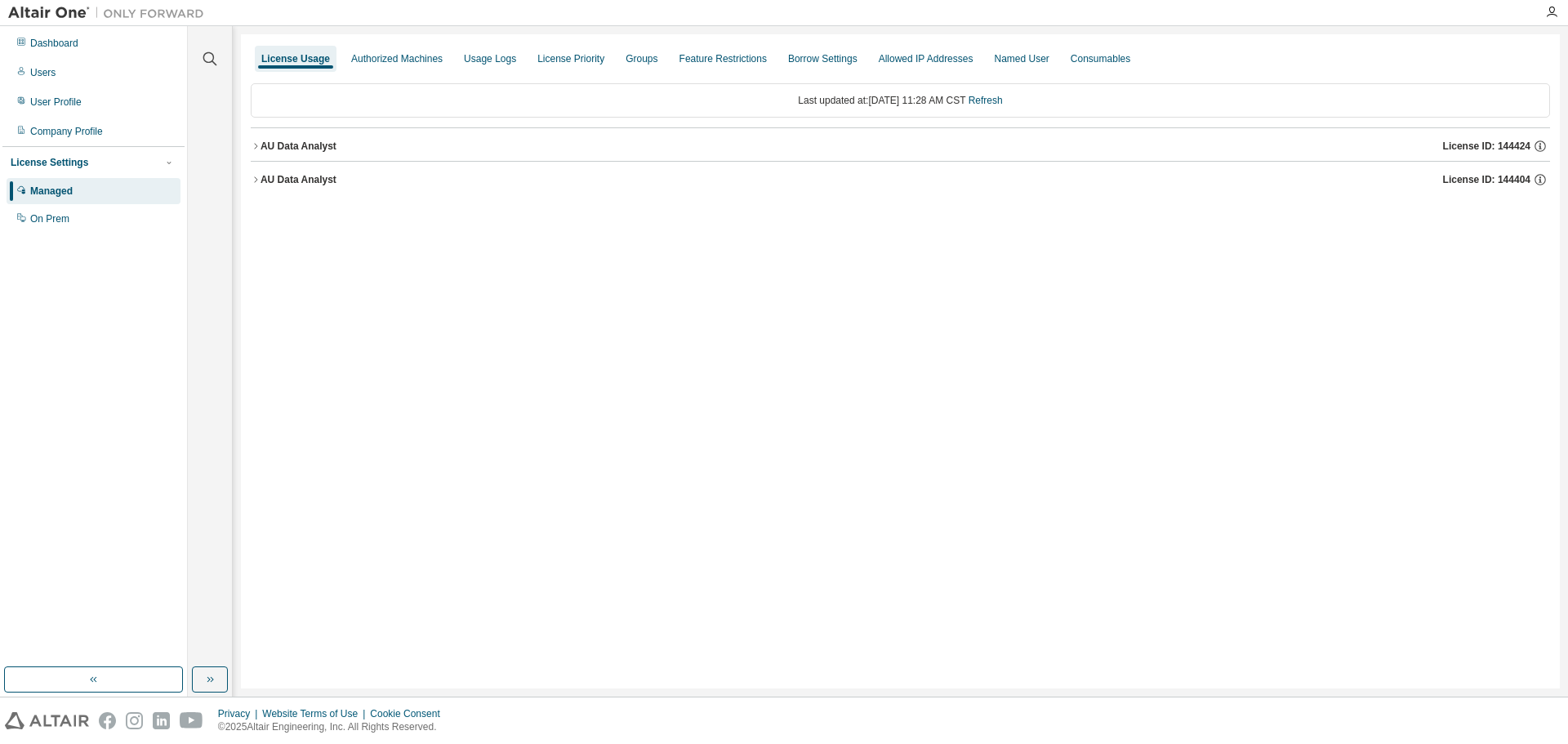
click at [316, 180] on div "AU Data Analyst" at bounding box center [298, 180] width 76 height 13
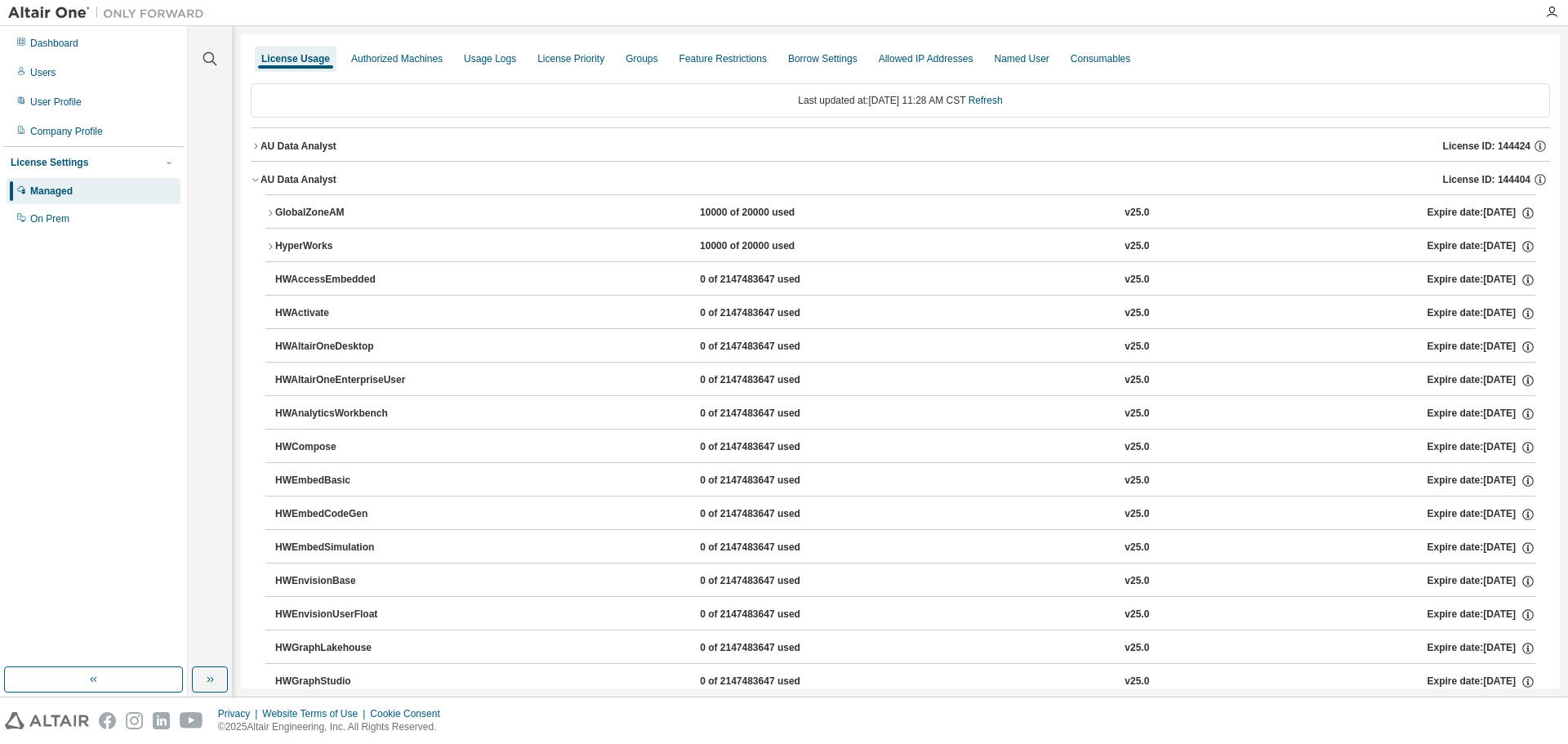
click at [291, 179] on div "AU Data Analyst" at bounding box center [298, 180] width 76 height 13
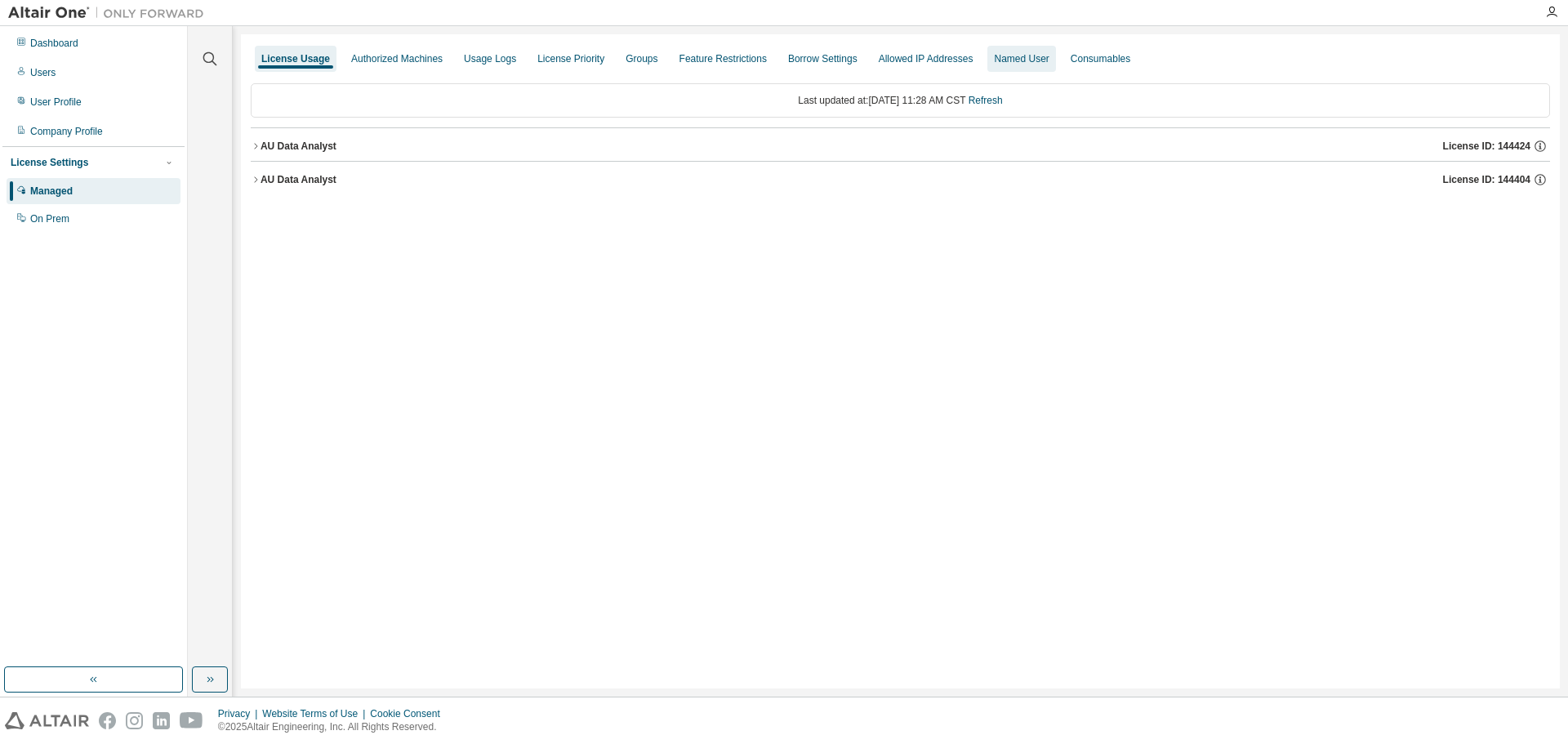
click at [1024, 58] on div "Named User" at bounding box center [1020, 59] width 54 height 13
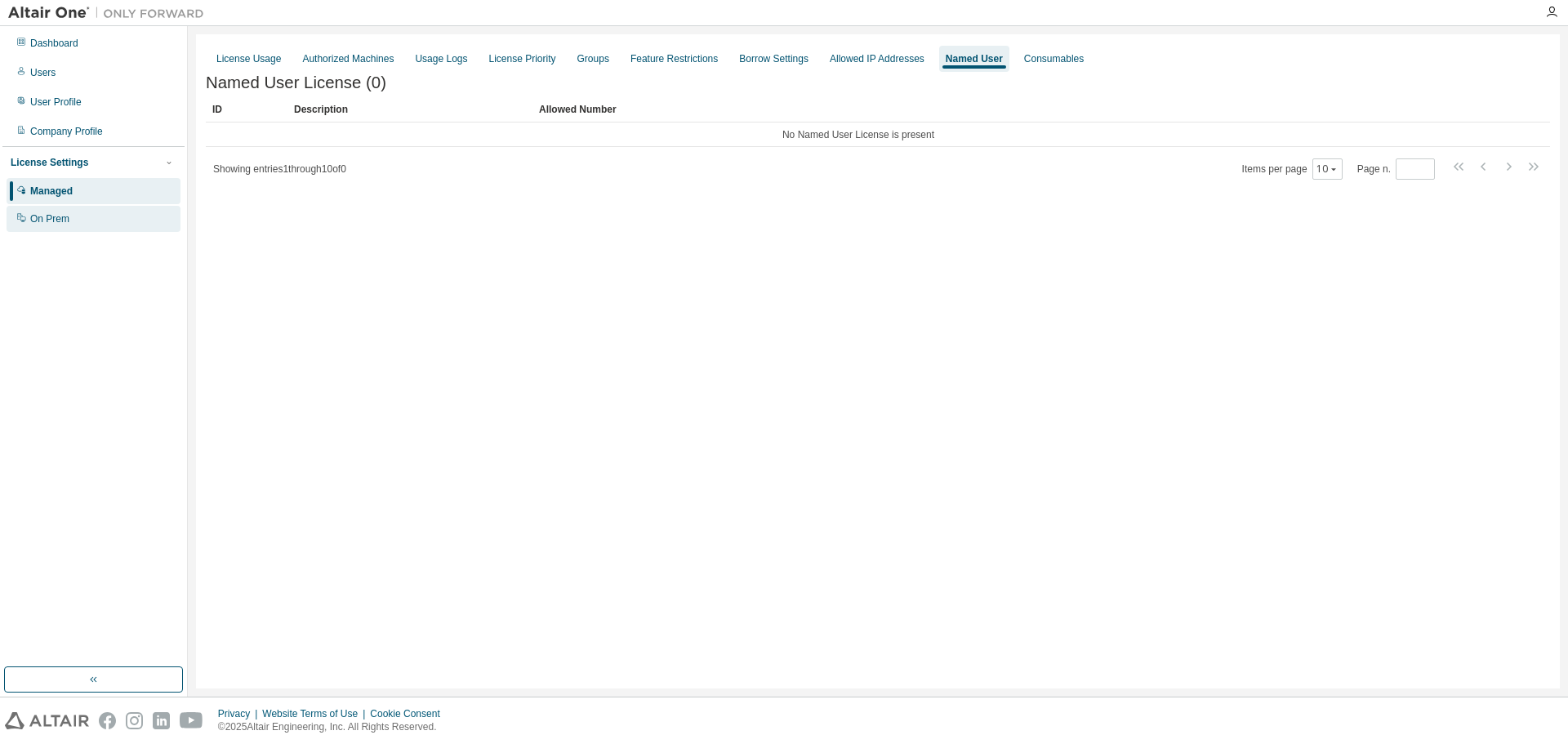
click at [87, 232] on div "On Prem" at bounding box center [93, 219] width 174 height 26
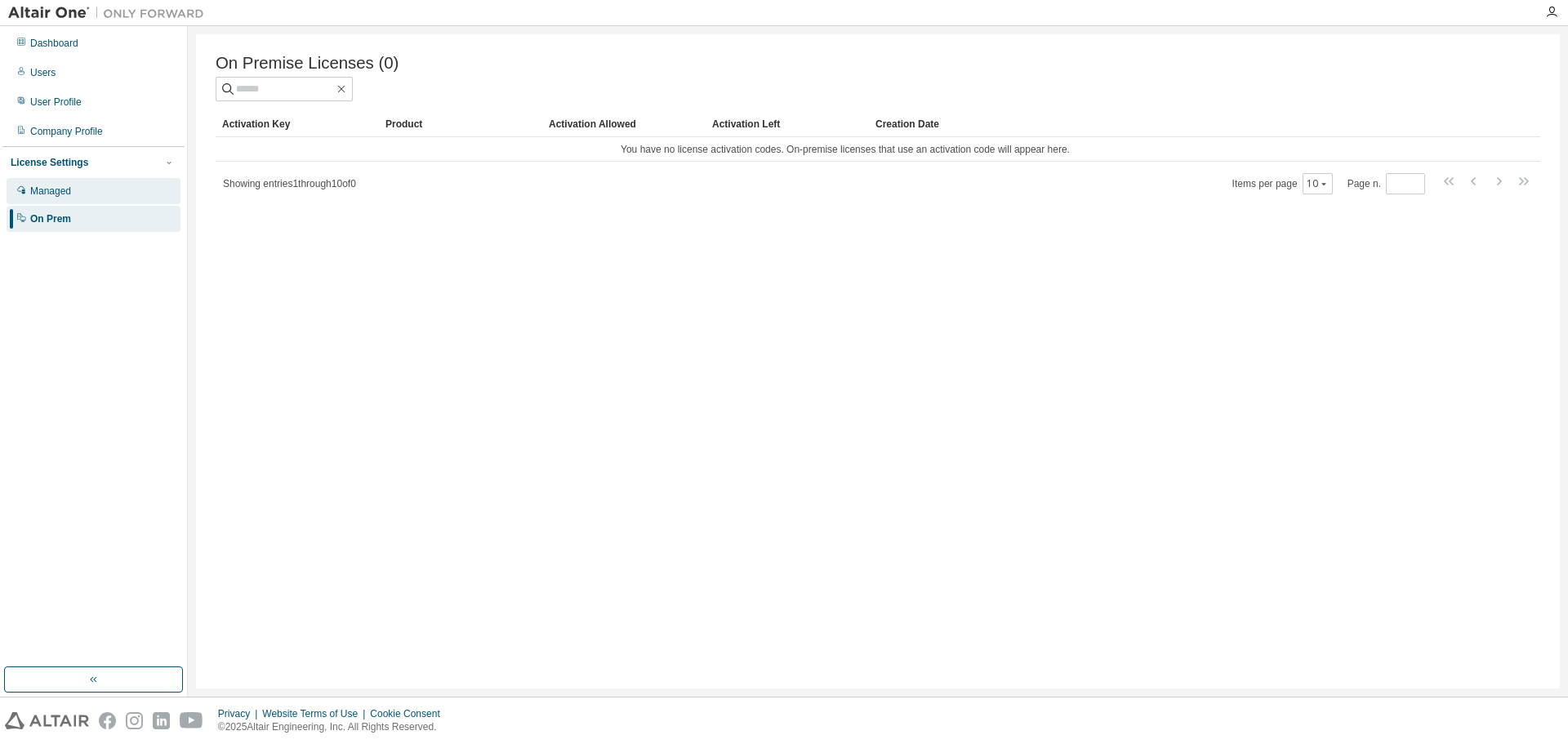
click at [112, 180] on div "Managed" at bounding box center [93, 191] width 174 height 26
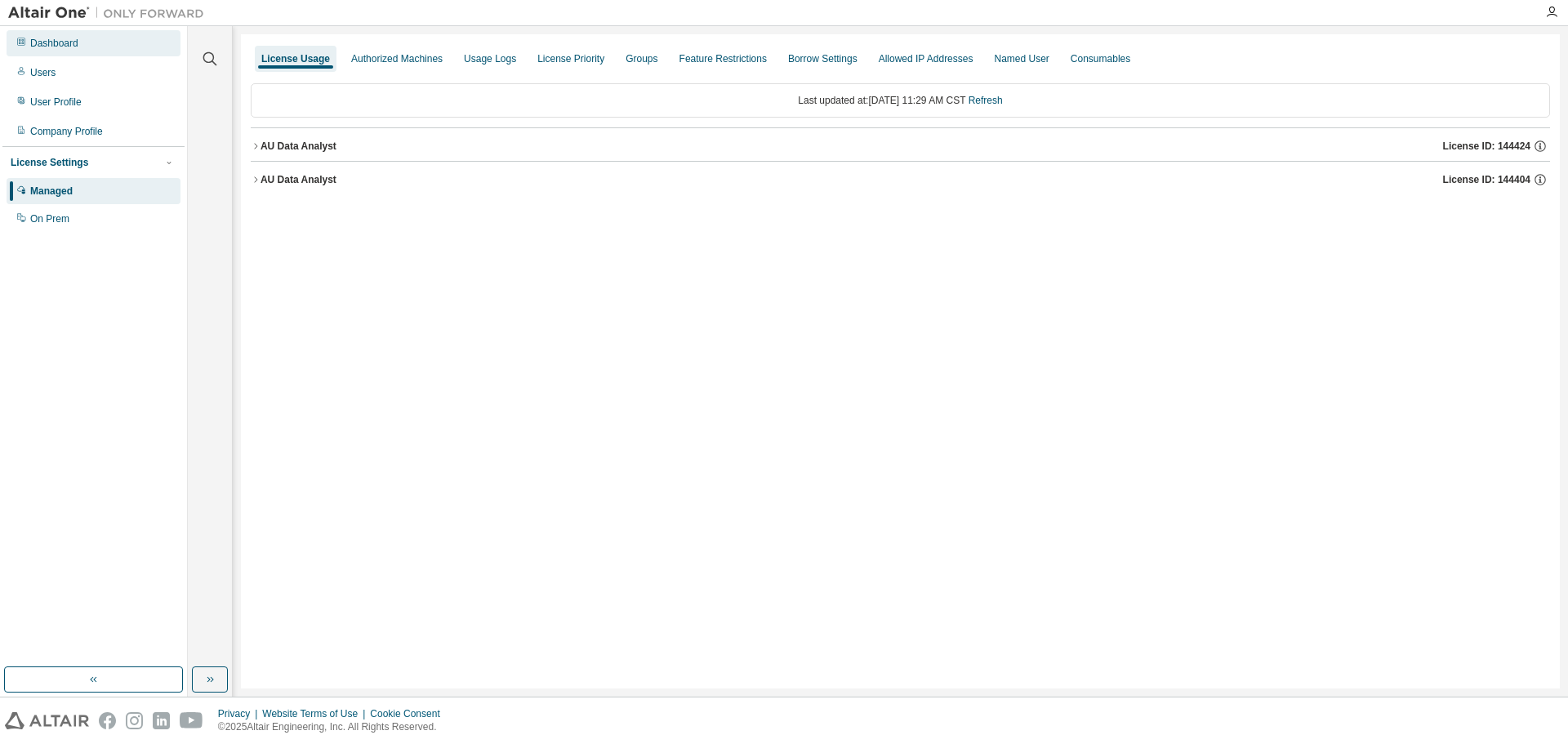
click at [41, 40] on div "Dashboard" at bounding box center [54, 43] width 48 height 13
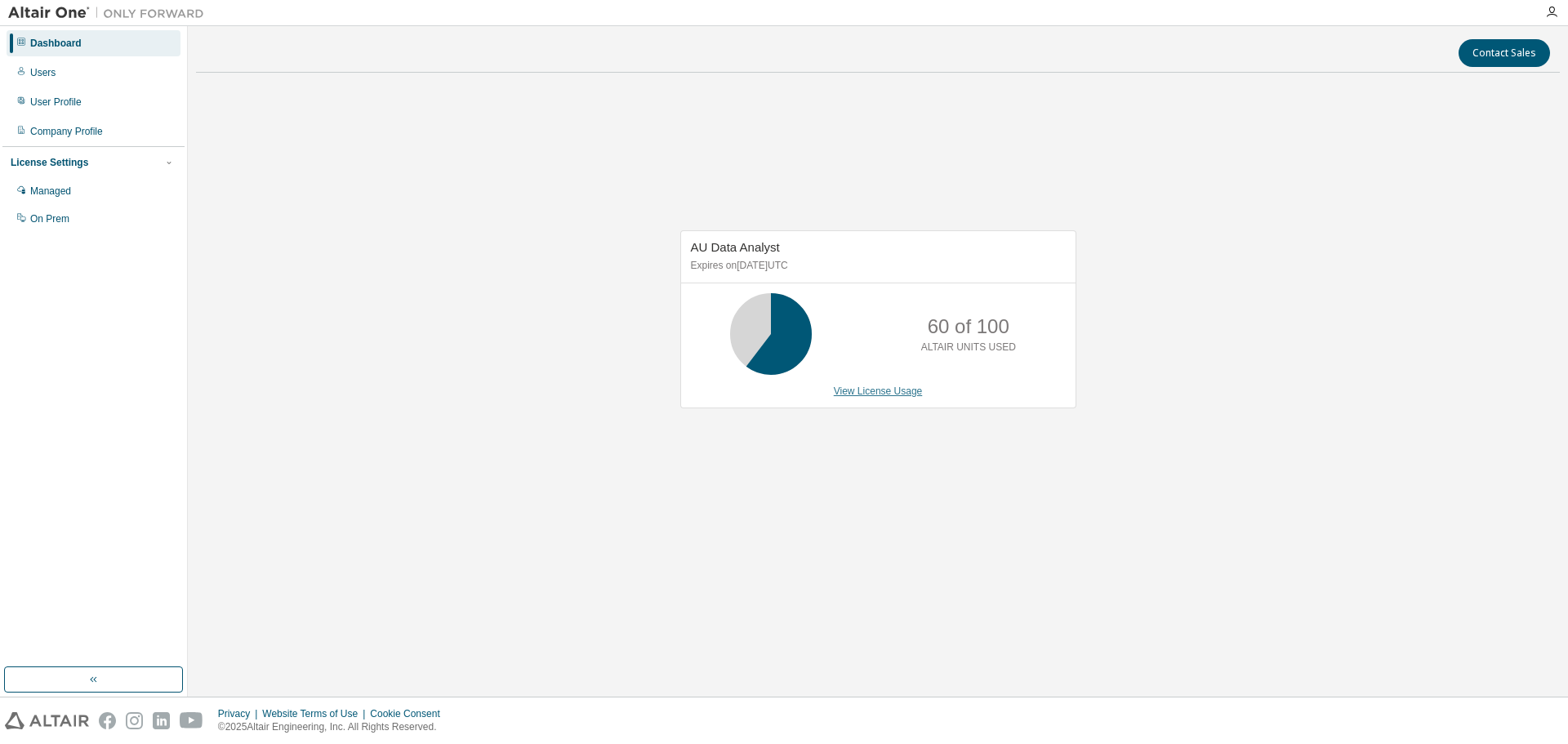
click at [873, 392] on link "View License Usage" at bounding box center [878, 390] width 89 height 11
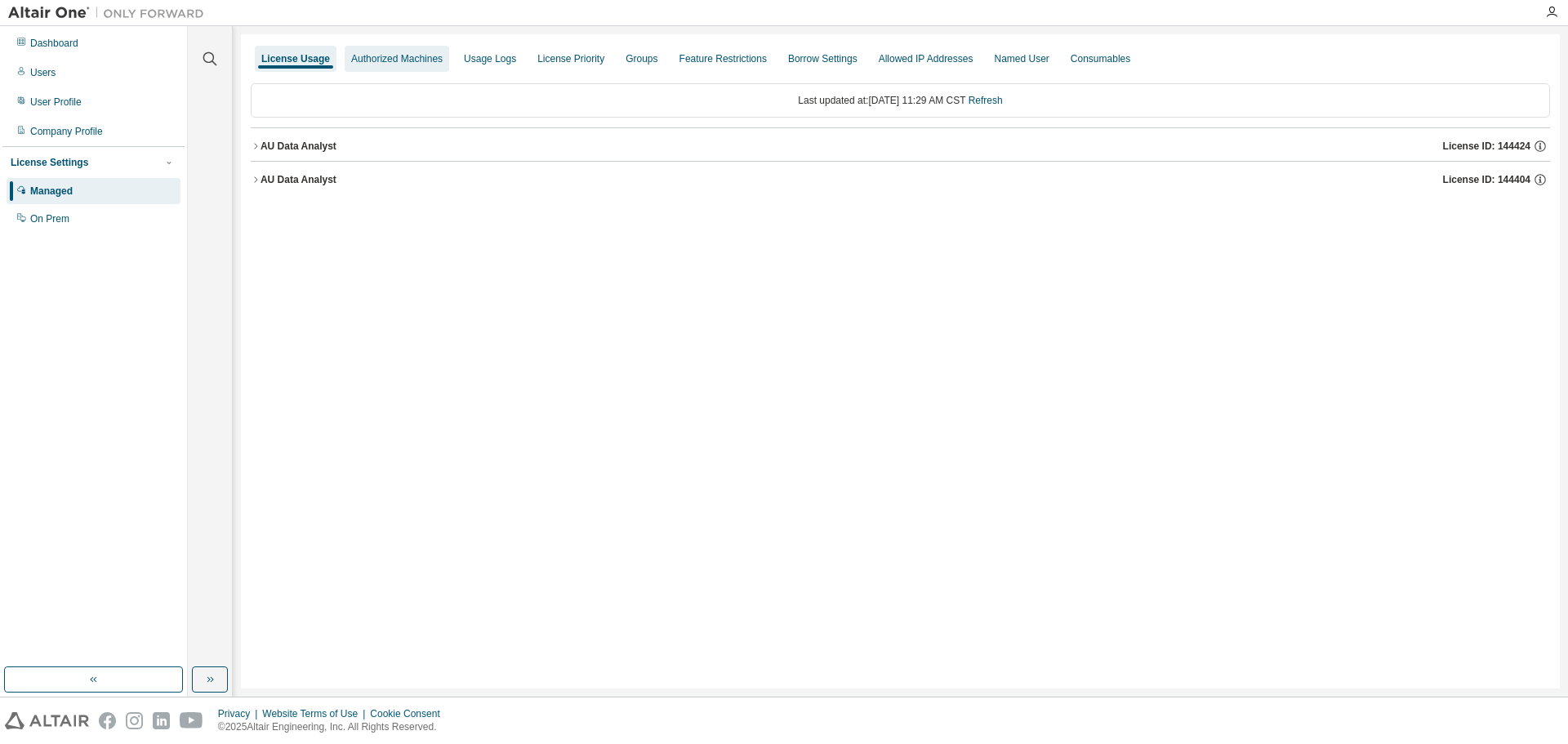
click at [407, 58] on div "Authorized Machines" at bounding box center [396, 59] width 91 height 13
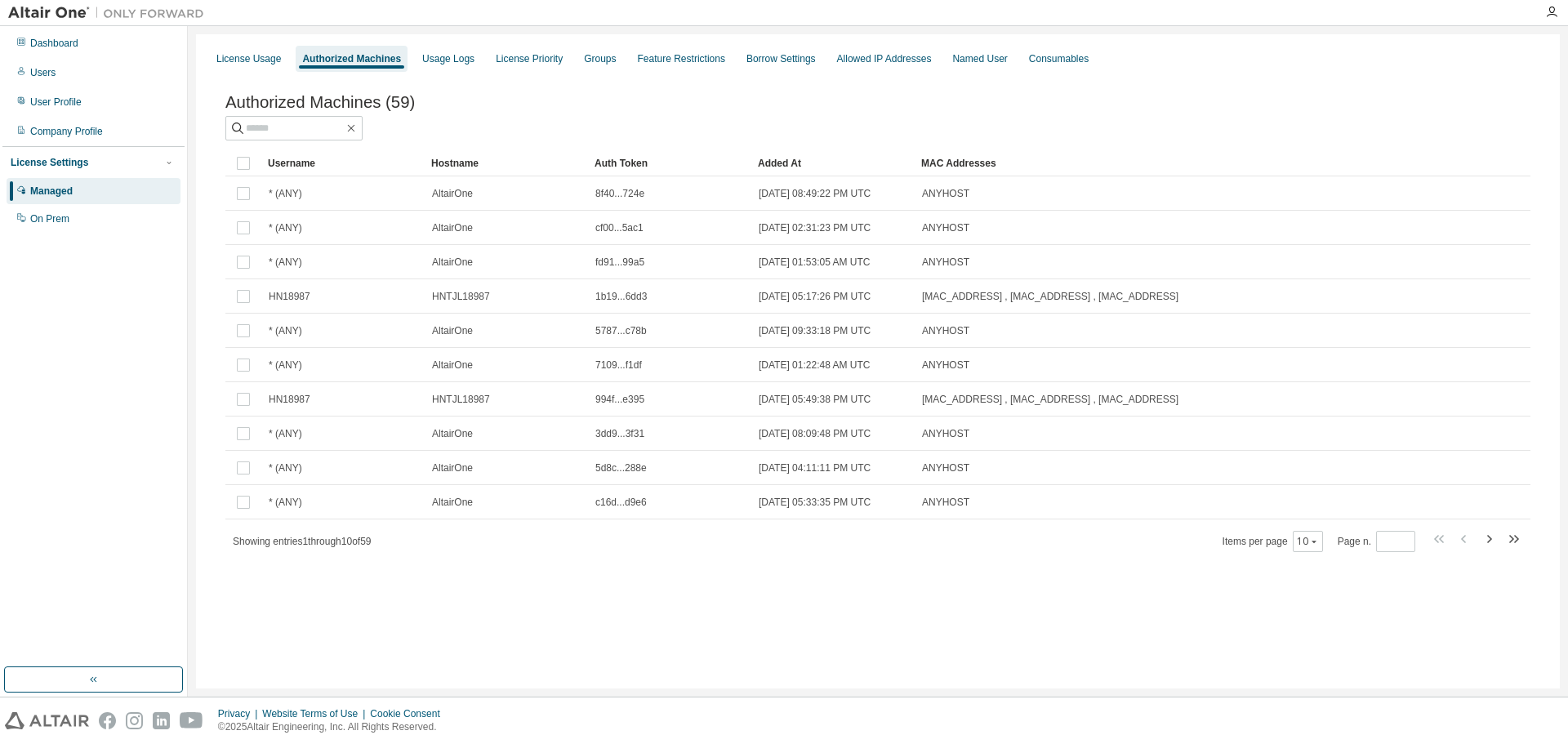
click at [470, 166] on div "Hostname" at bounding box center [506, 163] width 151 height 26
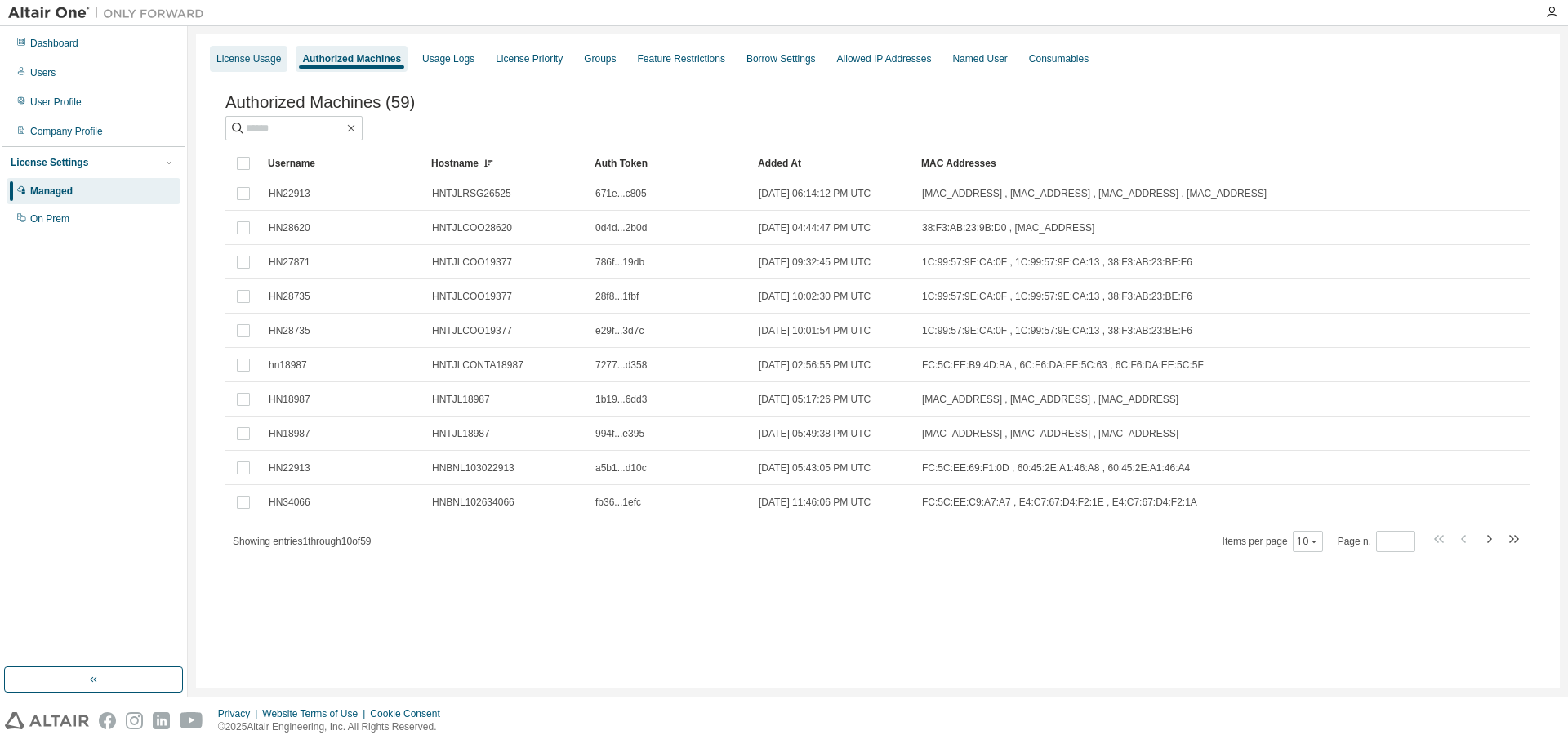
click at [244, 58] on div "License Usage" at bounding box center [248, 59] width 65 height 13
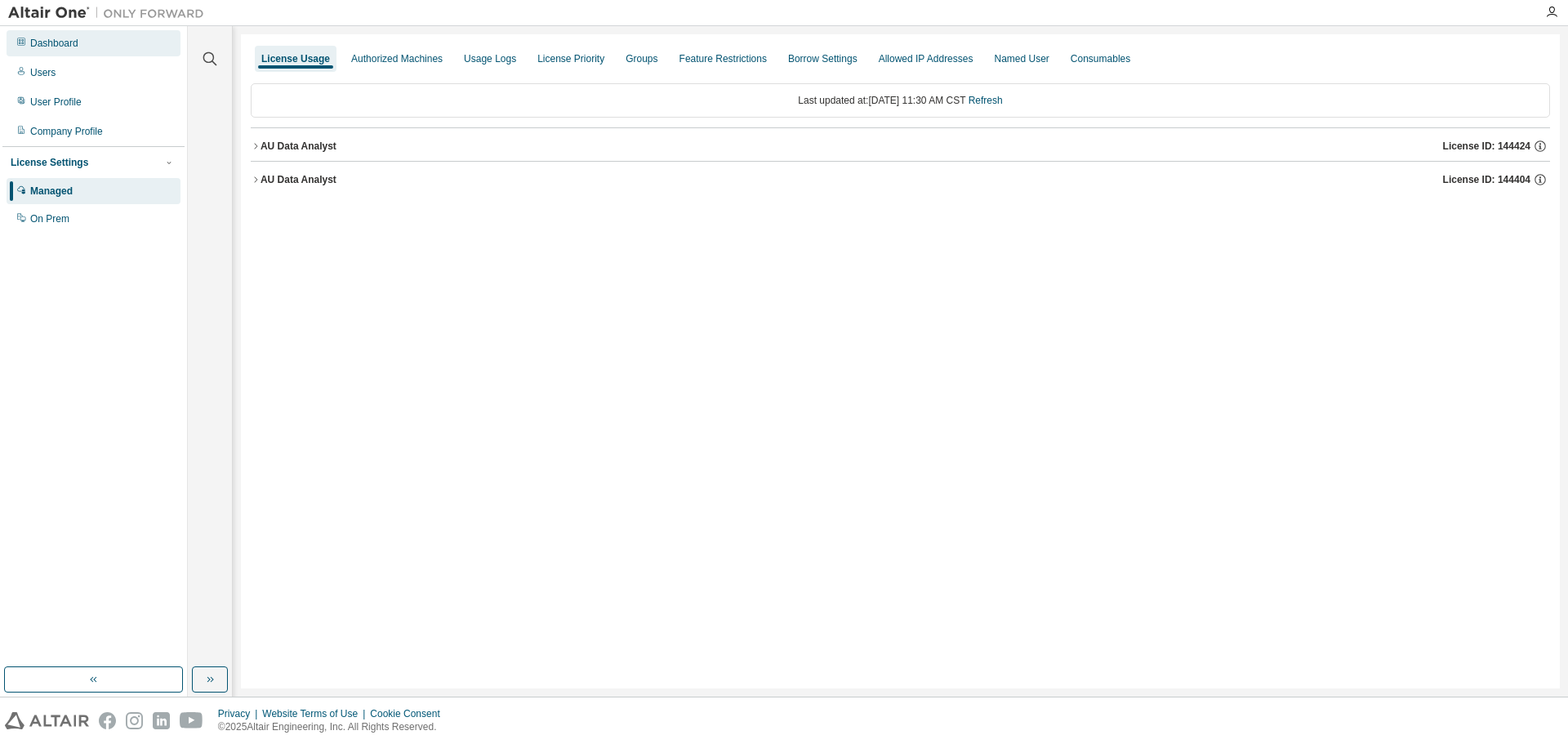
click at [60, 49] on div "Dashboard" at bounding box center [54, 43] width 48 height 13
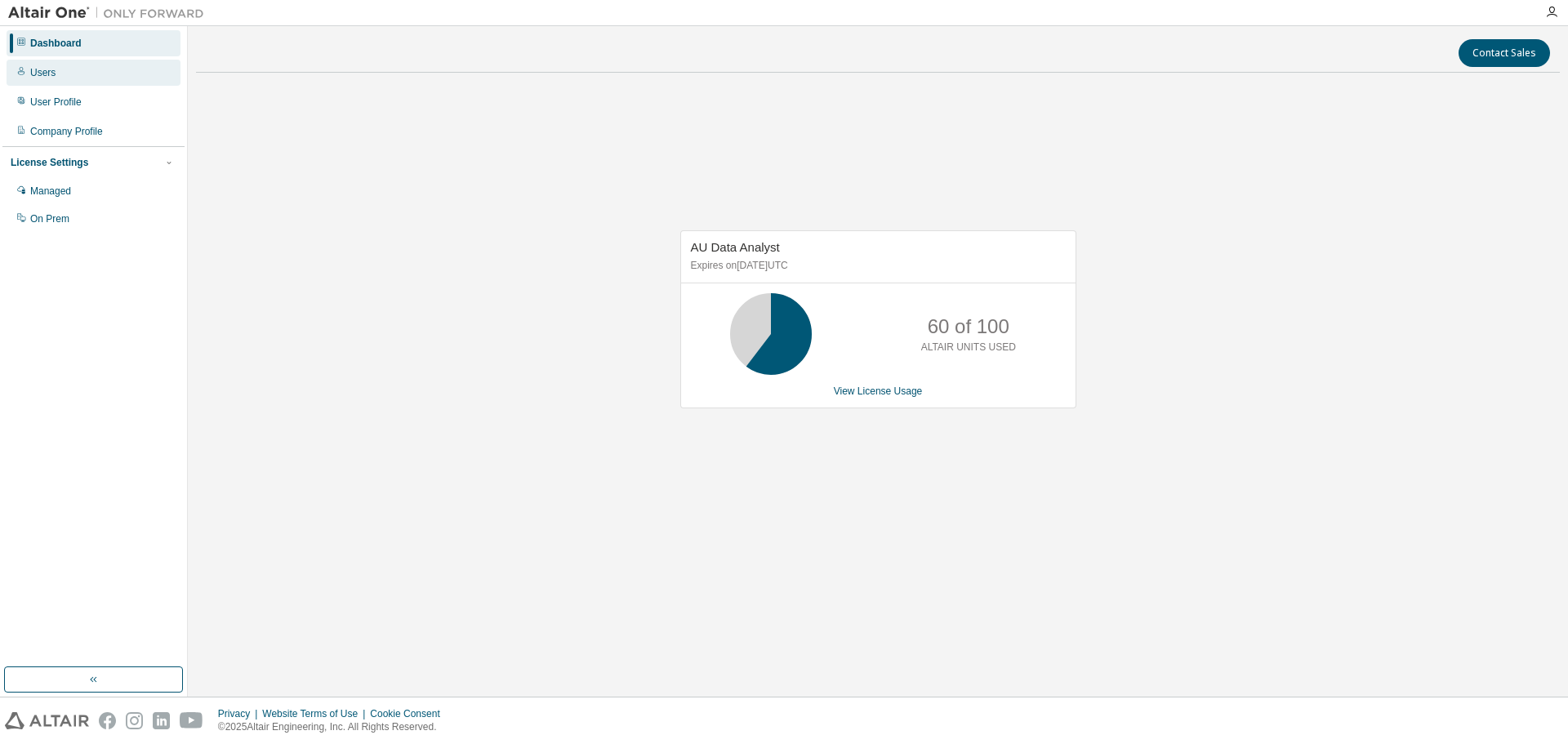
click at [66, 81] on div "Users" at bounding box center [93, 73] width 174 height 26
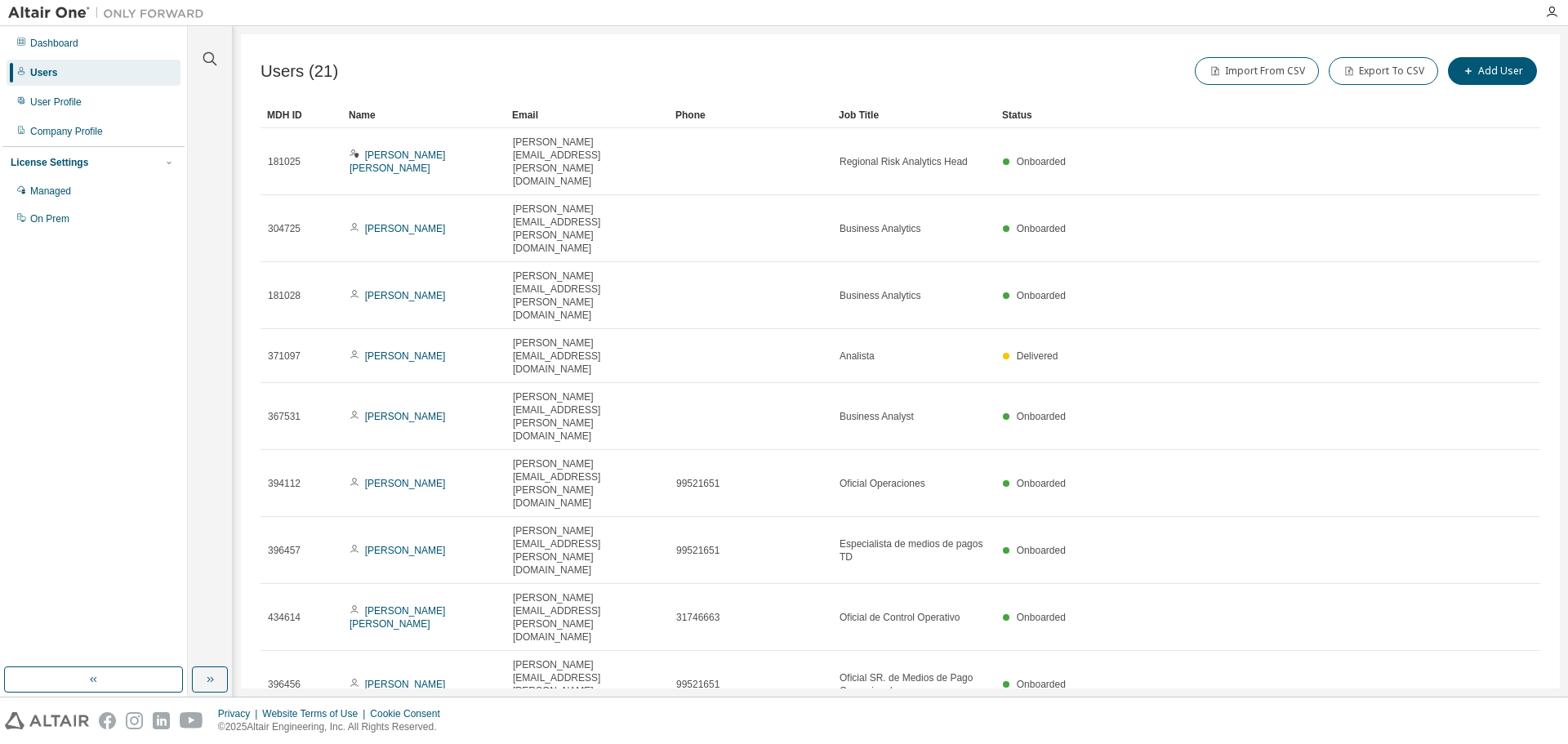
click at [1329, 510] on div "20" at bounding box center [1370, 508] width 131 height 19
click at [414, 121] on div "Name" at bounding box center [424, 115] width 151 height 26
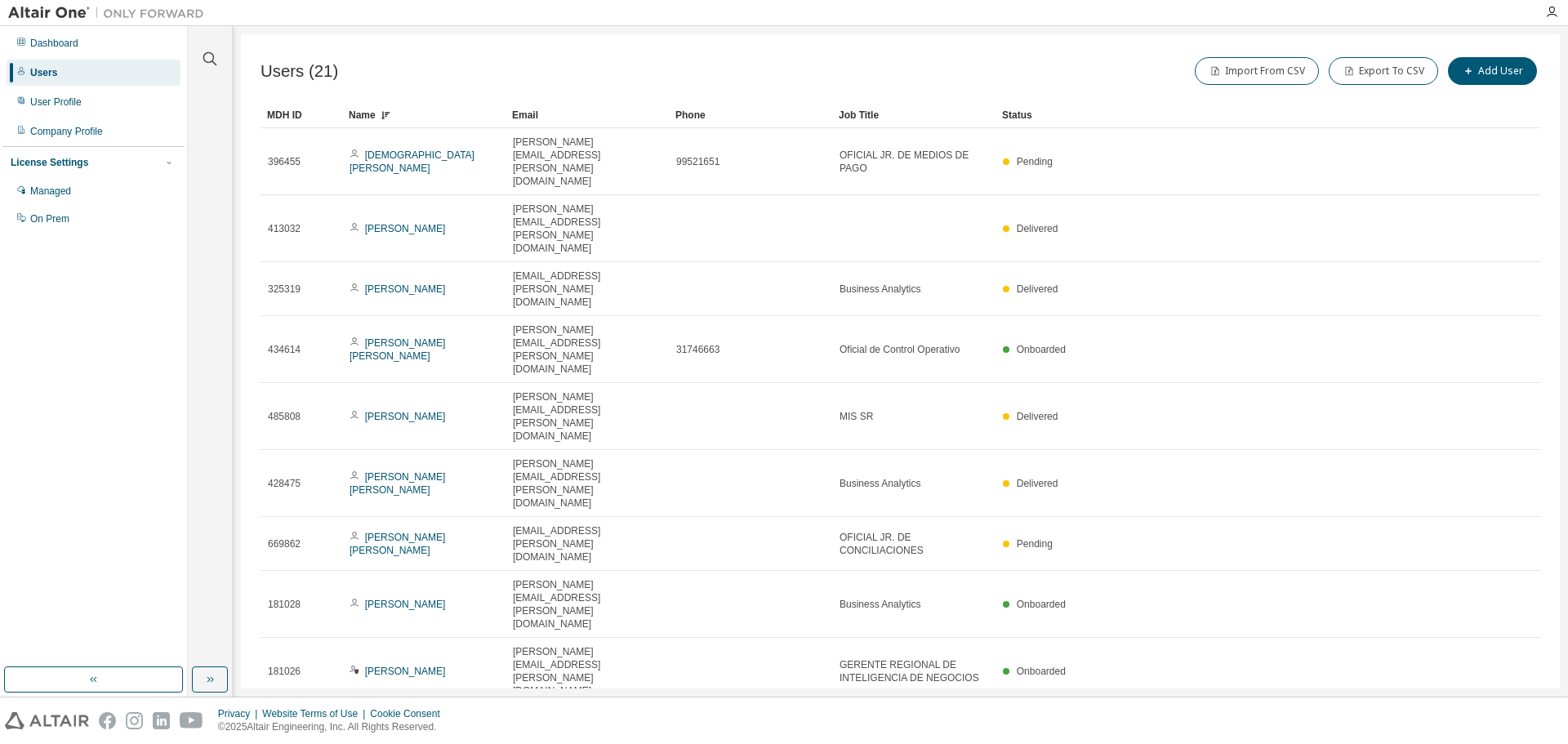
click at [416, 116] on div "Name" at bounding box center [424, 115] width 151 height 26
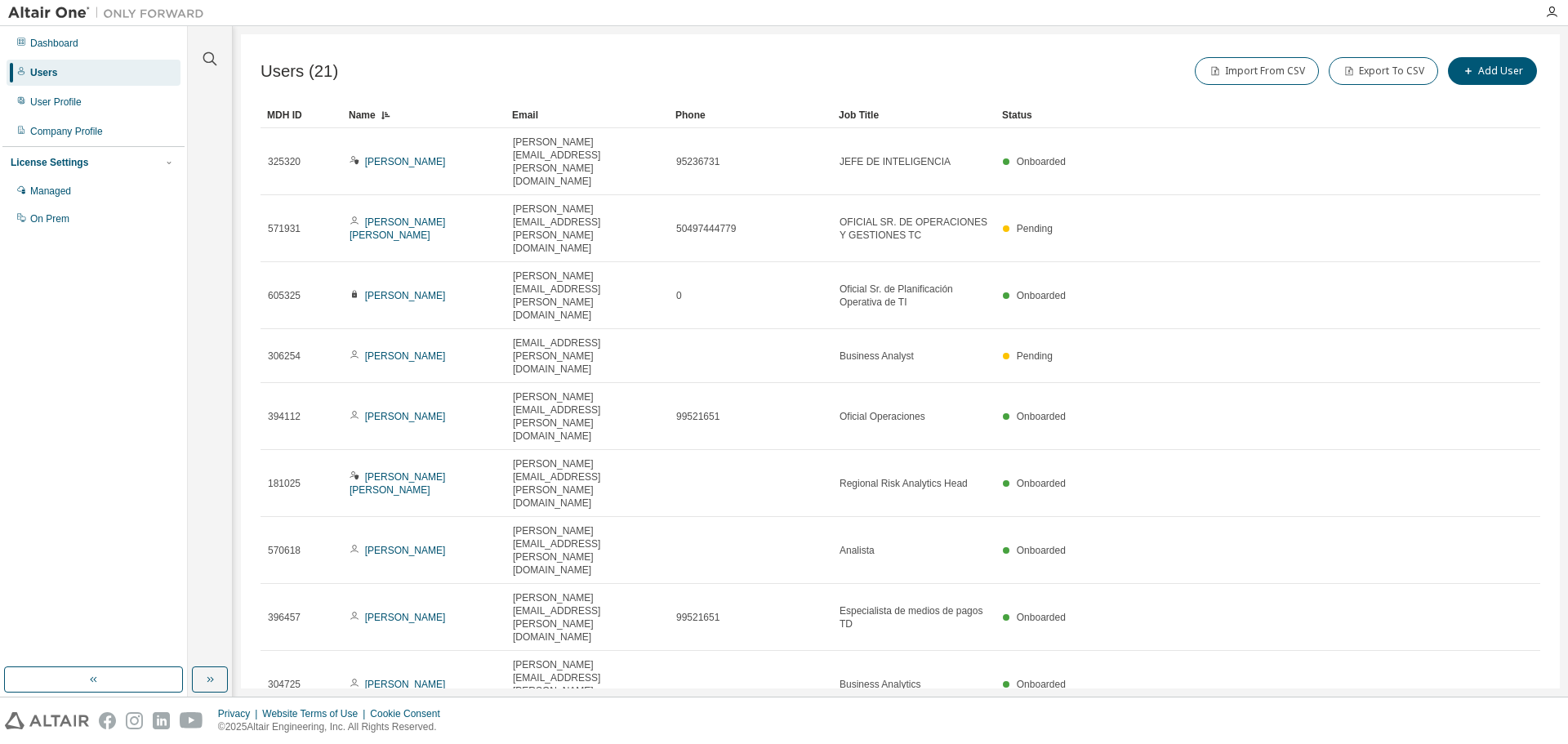
click at [909, 78] on div "Import From CSV Export To CSV Add User" at bounding box center [1221, 70] width 640 height 34
click at [947, 74] on div "Import From CSV Export To CSV Add User" at bounding box center [1221, 70] width 640 height 34
click at [978, 62] on div "Import From CSV Export To CSV Add User" at bounding box center [1221, 70] width 640 height 34
click at [1156, 88] on div "Import From CSV Export To CSV Add User" at bounding box center [1221, 70] width 640 height 34
click at [414, 109] on div "Name" at bounding box center [424, 115] width 151 height 26
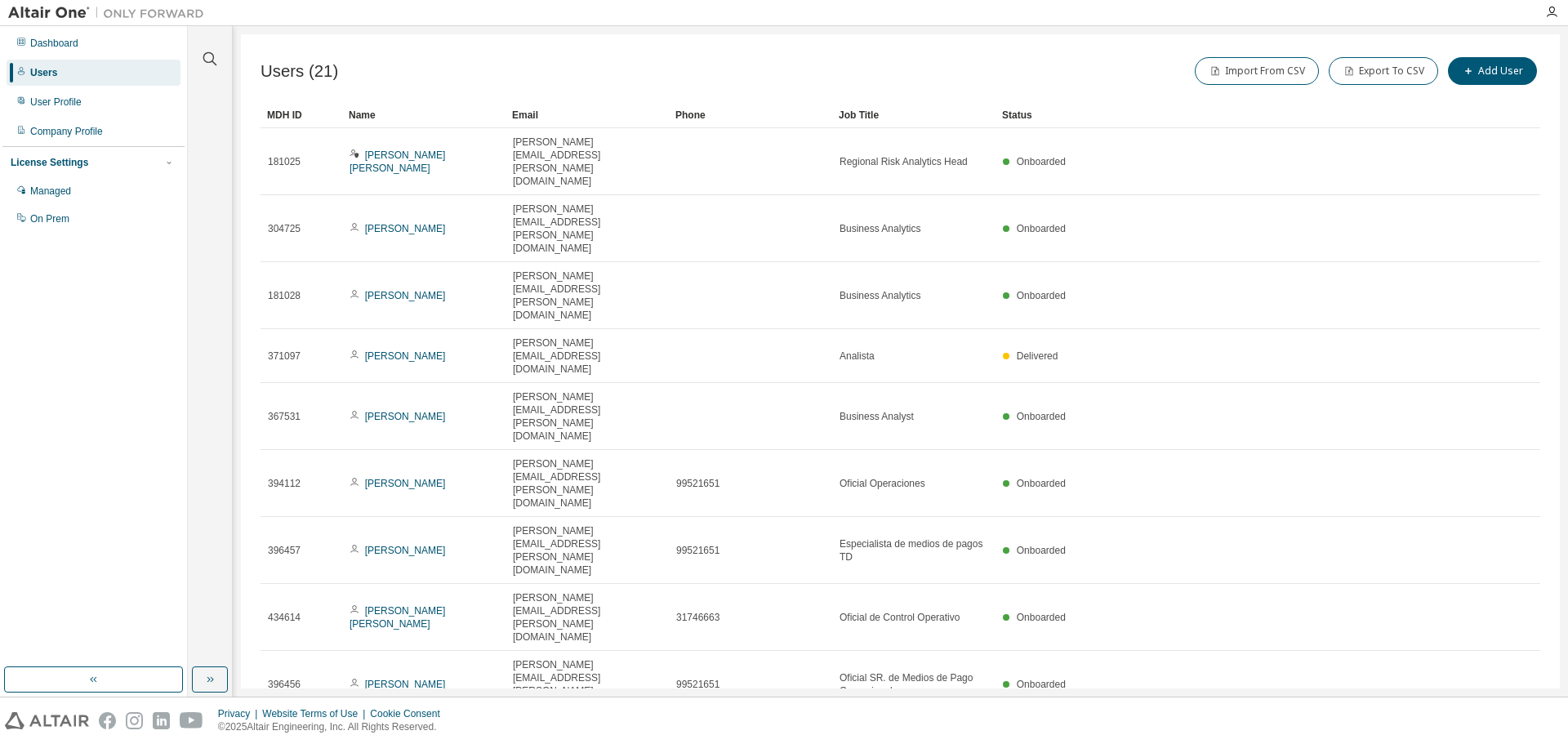
click at [374, 114] on div "Name" at bounding box center [424, 115] width 151 height 26
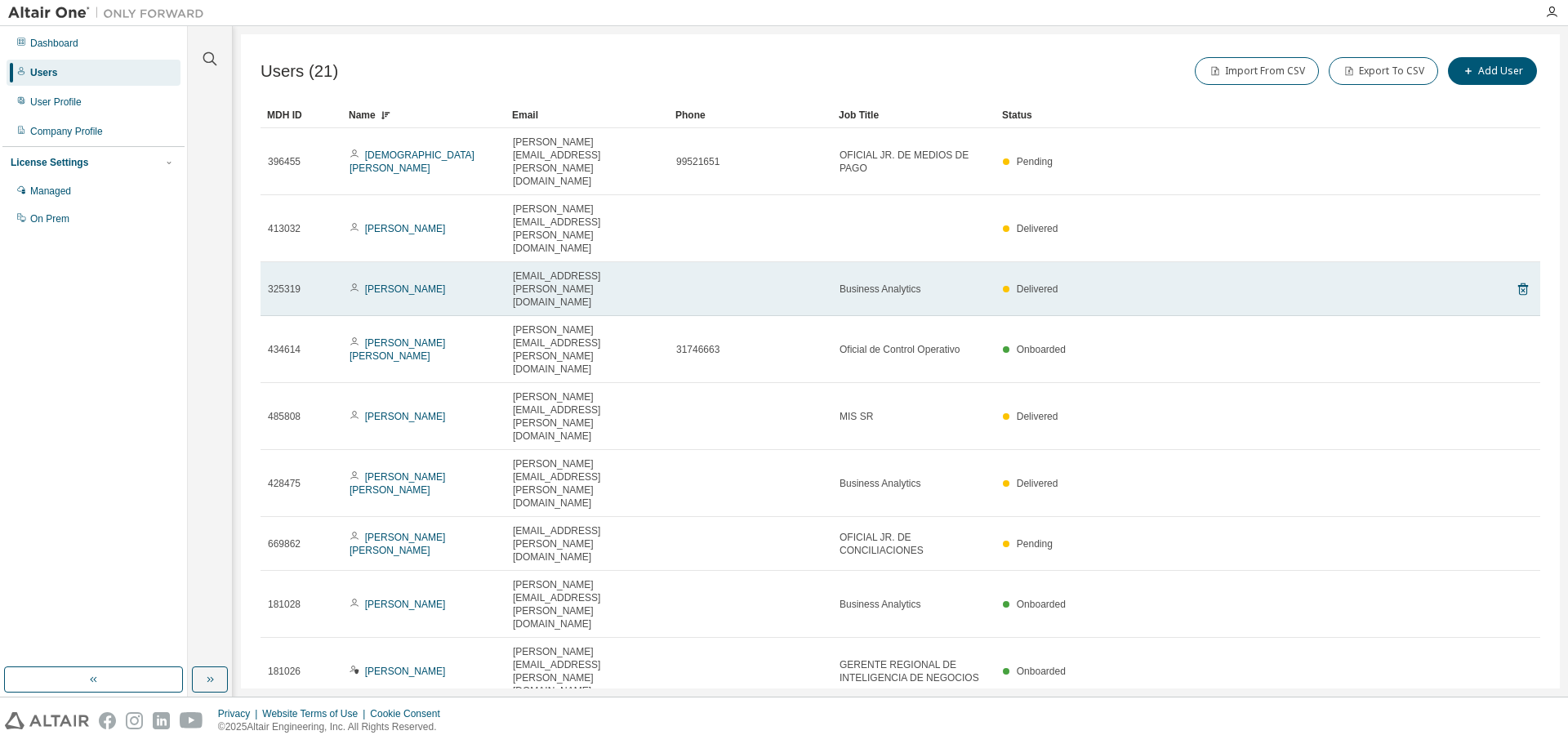
click at [355, 282] on icon at bounding box center [355, 287] width 10 height 10
click at [386, 283] on link "[PERSON_NAME]" at bounding box center [405, 289] width 81 height 11
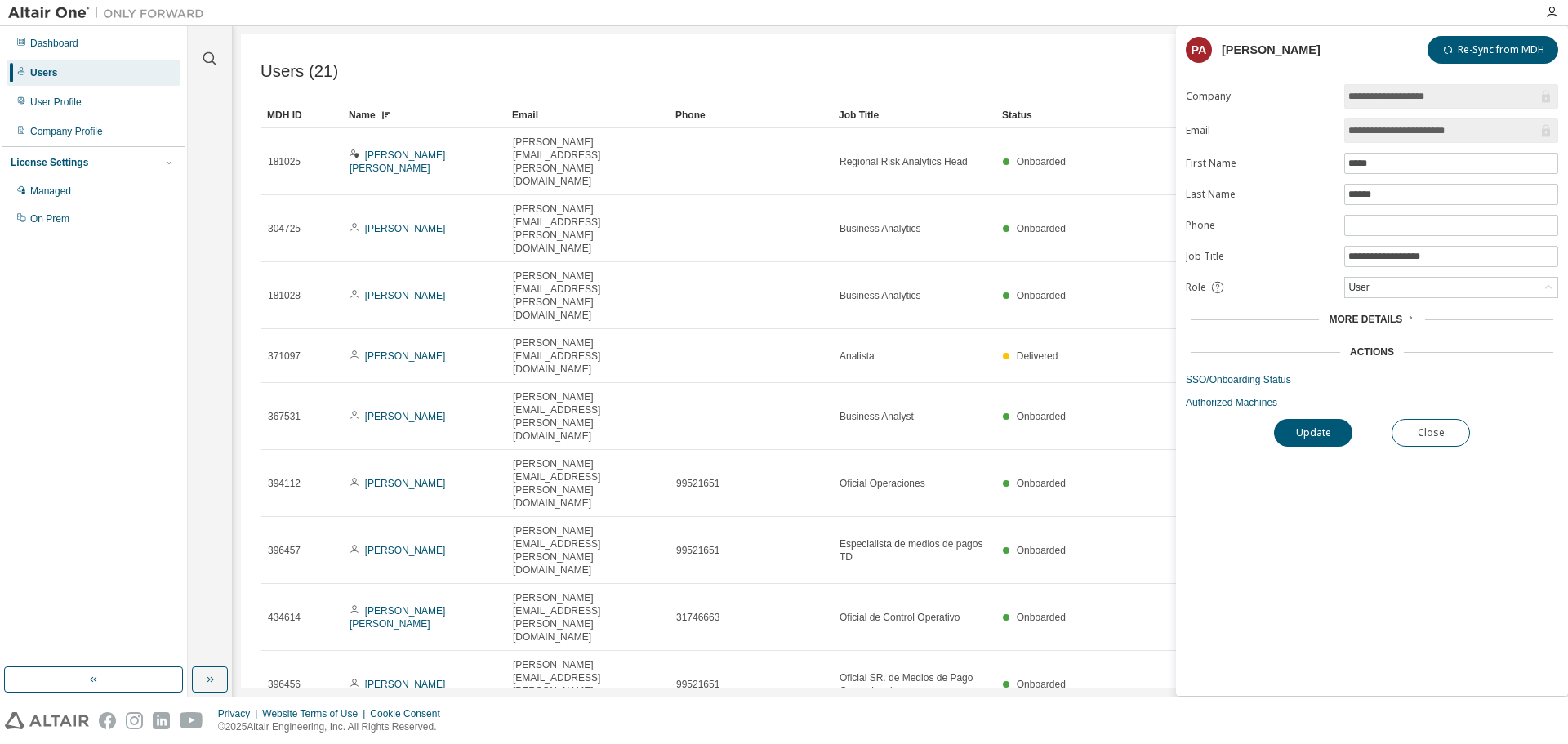
drag, startPoint x: 1491, startPoint y: 129, endPoint x: 1528, endPoint y: 128, distance: 37.0
click at [1497, 127] on input "**********" at bounding box center [1442, 131] width 189 height 17
click at [1547, 129] on icon at bounding box center [1546, 130] width 8 height 12
click at [1255, 381] on link "SSO/Onboarding Status" at bounding box center [1371, 379] width 372 height 13
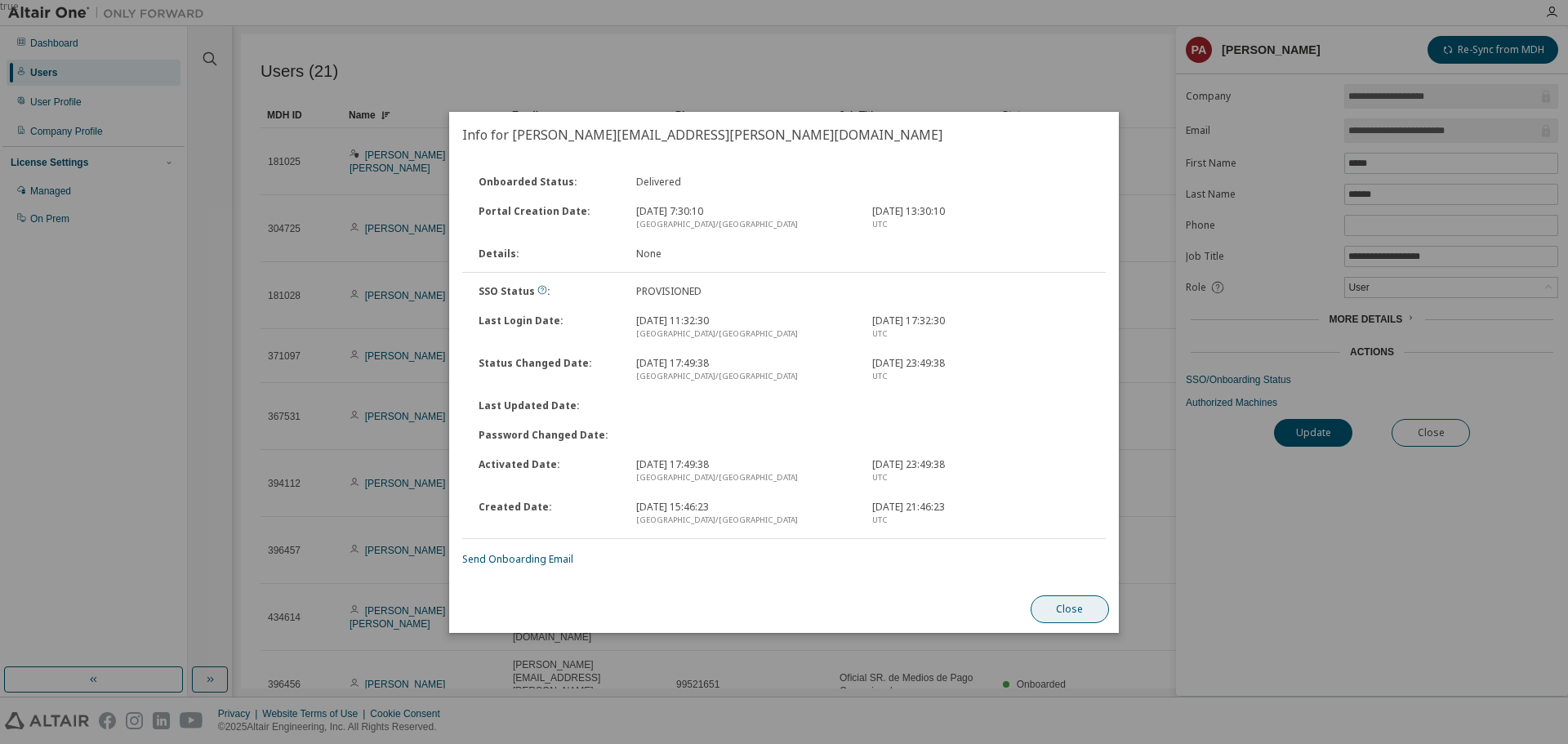
click at [1097, 611] on button "Close" at bounding box center [1069, 609] width 78 height 28
